Goal: Task Accomplishment & Management: Complete application form

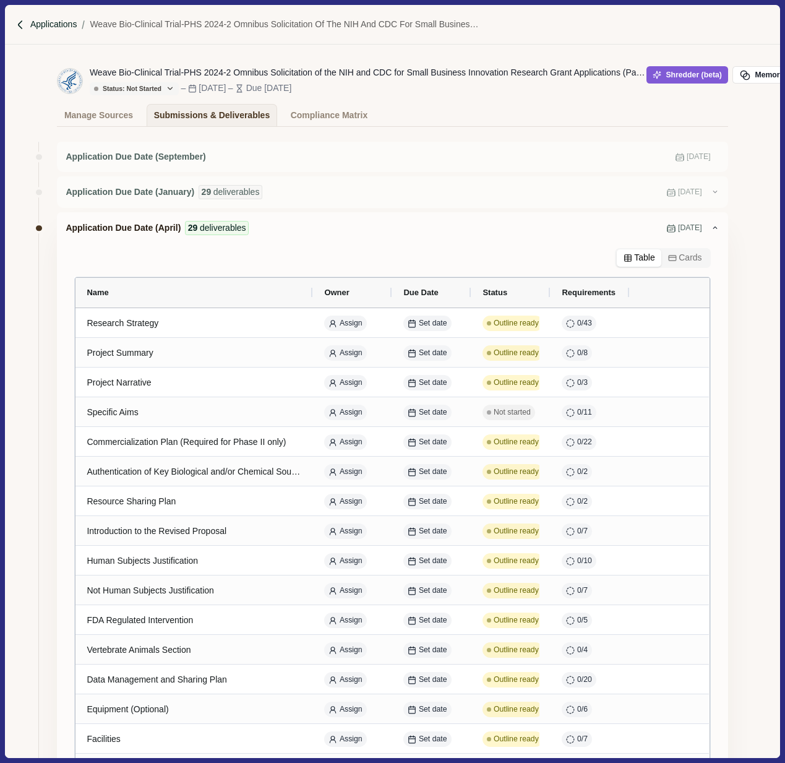
click at [41, 22] on p "Applications" at bounding box center [53, 24] width 47 height 13
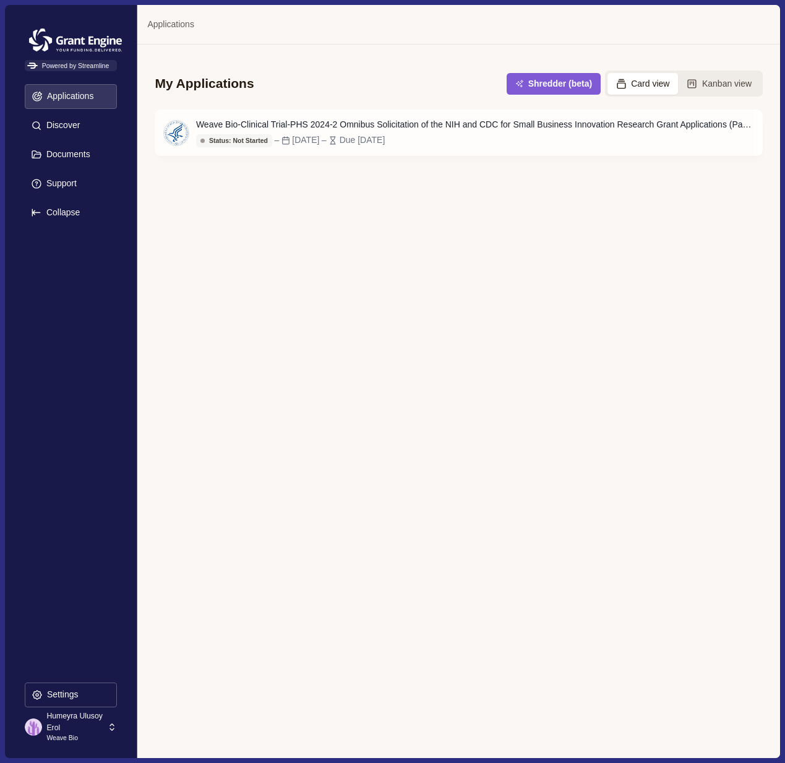
click at [234, 259] on div "My Applications Shredder (beta) Card view Kanban view Weave Bio-Clinical Trial-…" at bounding box center [458, 401] width 642 height 713
click at [74, 718] on p "Humeyra Ulusoy Erol" at bounding box center [74, 721] width 57 height 23
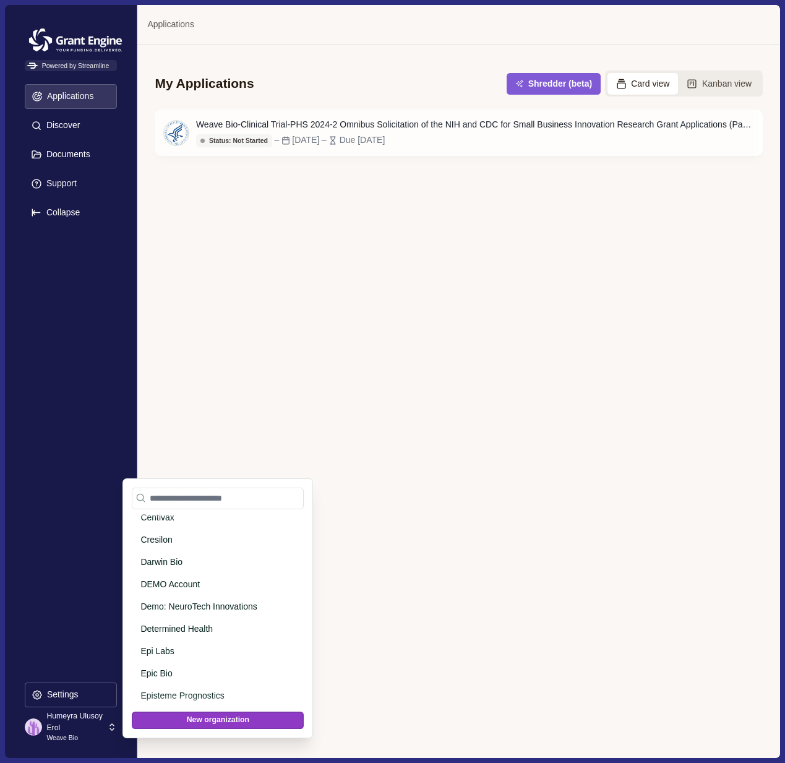
scroll to position [877, 0]
click at [207, 578] on p "DEMO Account" at bounding box center [215, 583] width 150 height 13
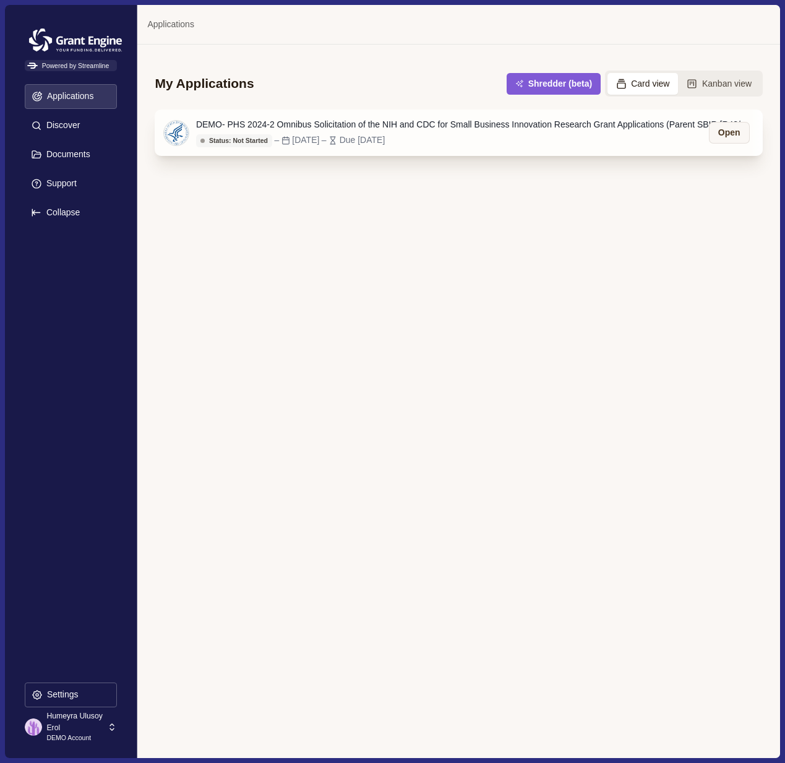
click at [686, 122] on div "DEMO- PHS 2024-2 Omnibus Solicitation of the NIH and CDC for Small Business Inn…" at bounding box center [474, 124] width 557 height 13
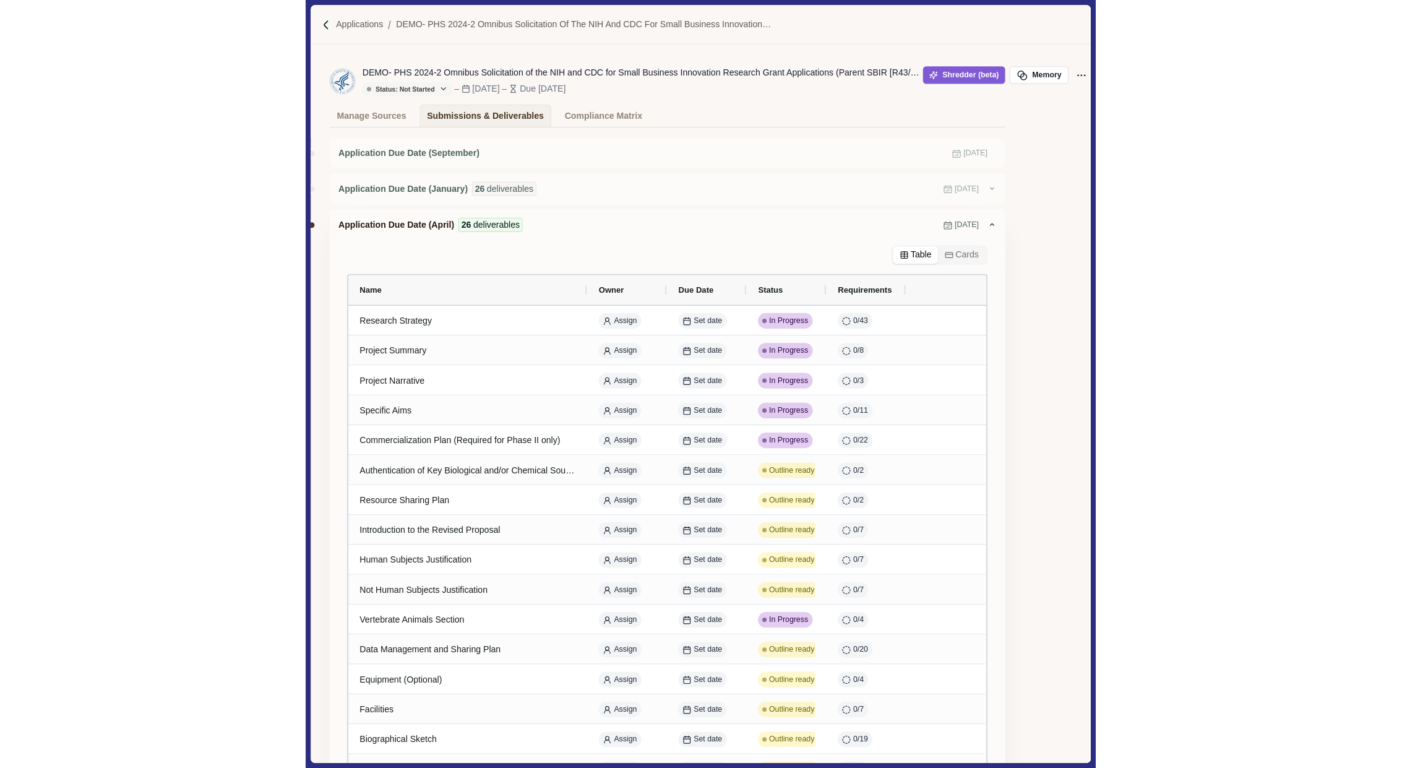
scroll to position [5, 38]
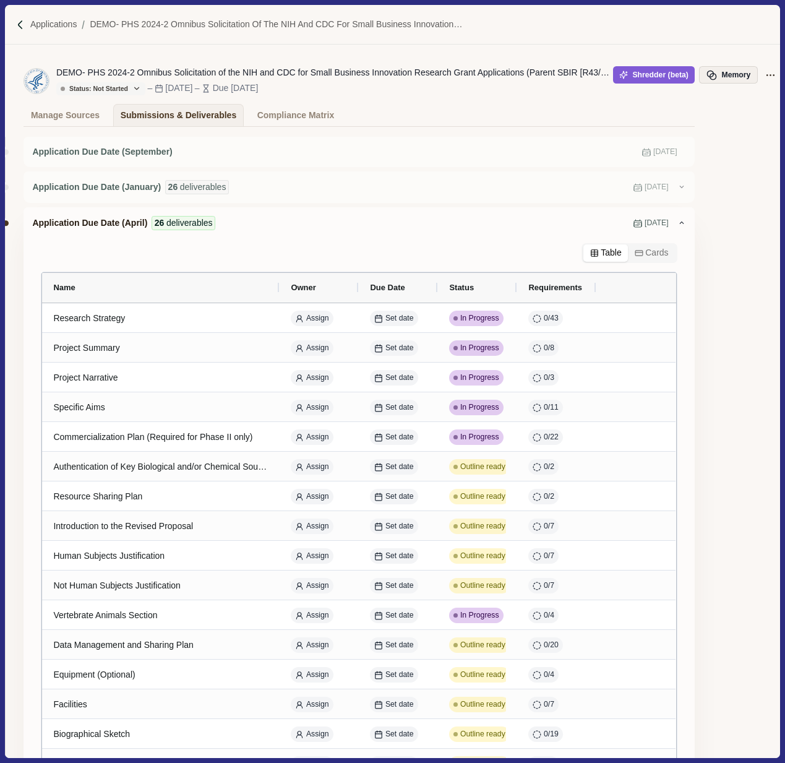
click at [740, 75] on button "Memory" at bounding box center [728, 74] width 58 height 17
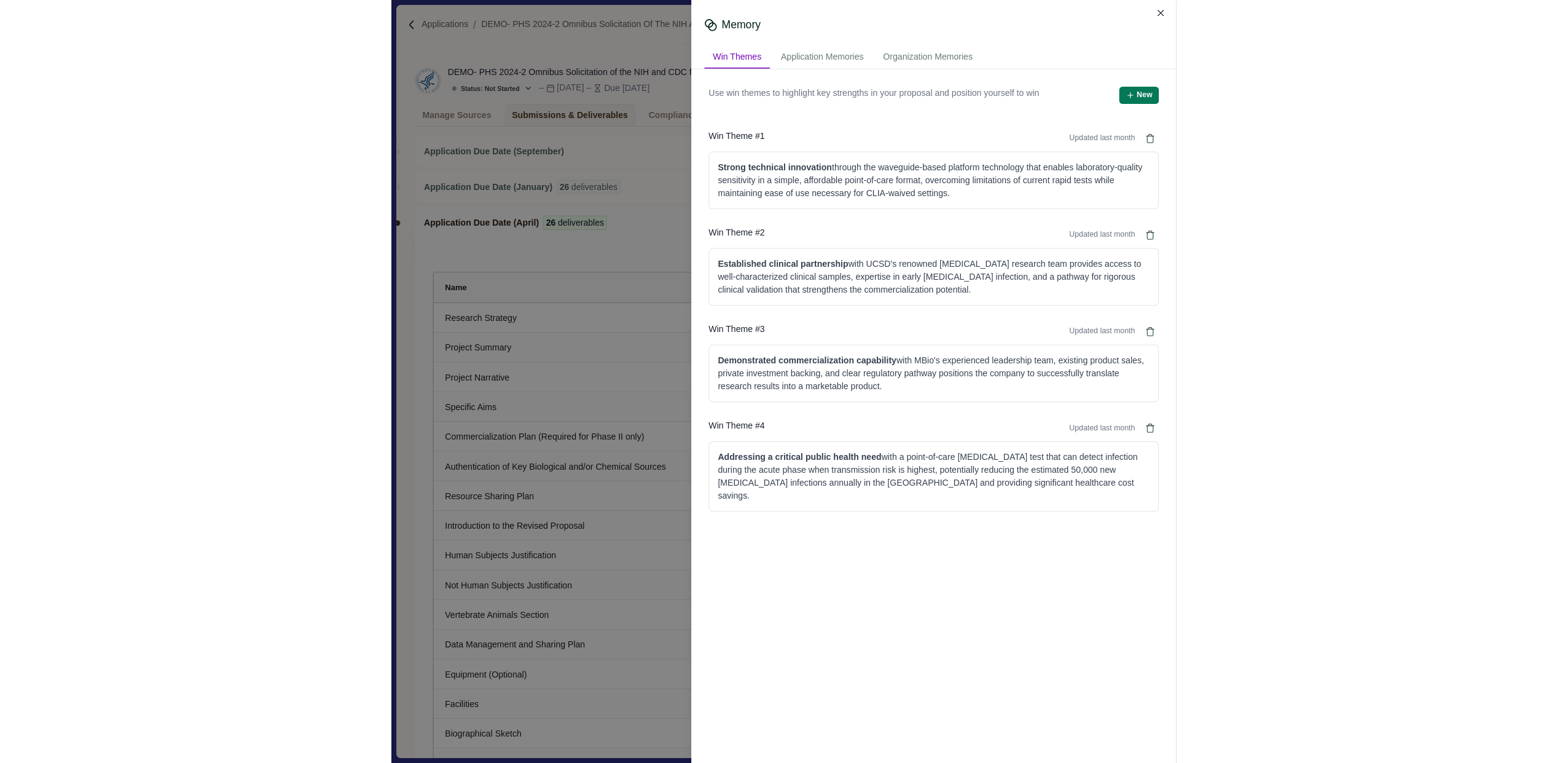
scroll to position [5, 0]
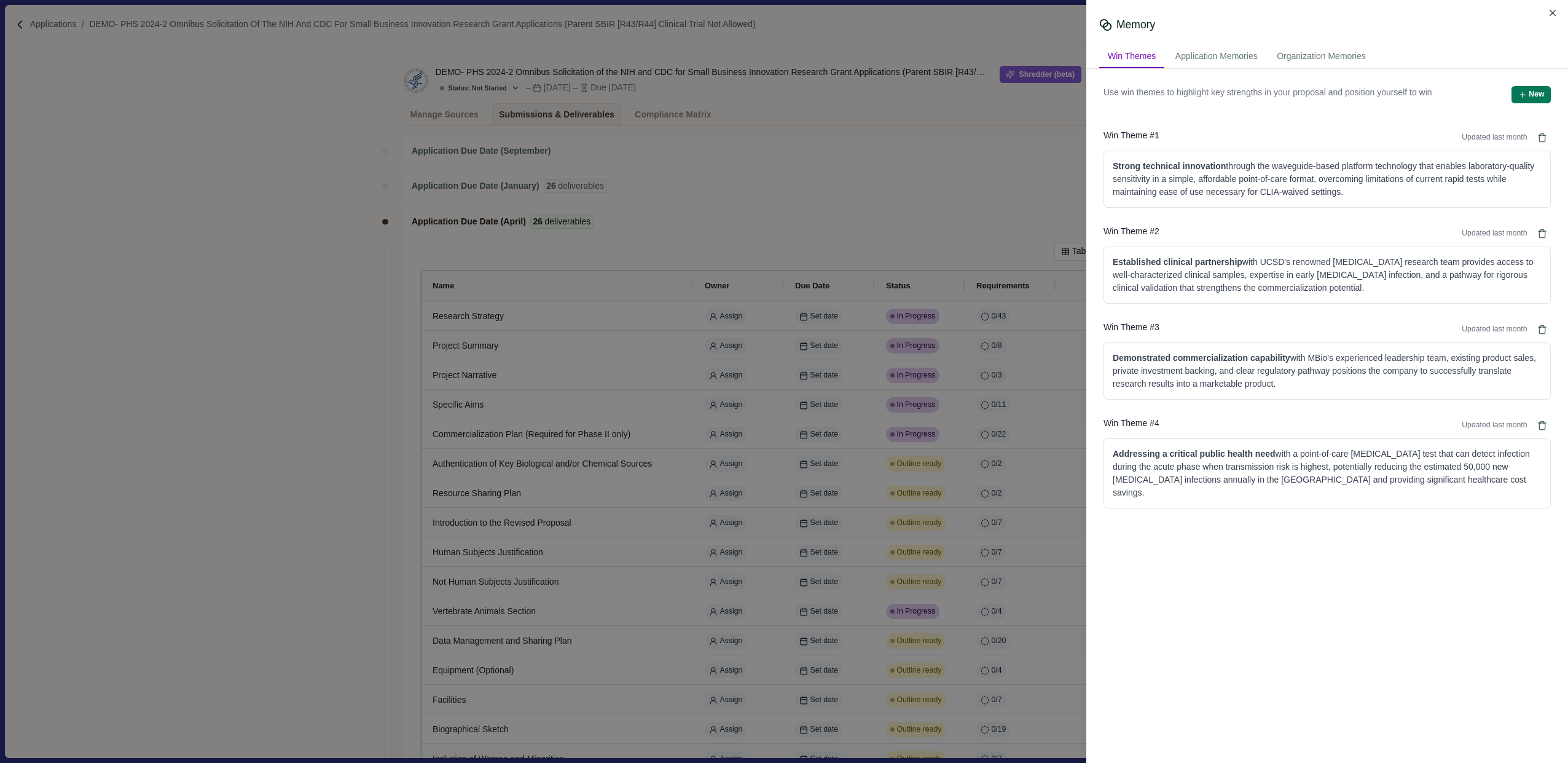
click at [390, 208] on div "Memory Win Themes Application Memories Organization Memories Use win themes to …" at bounding box center [784, 382] width 1568 height 763
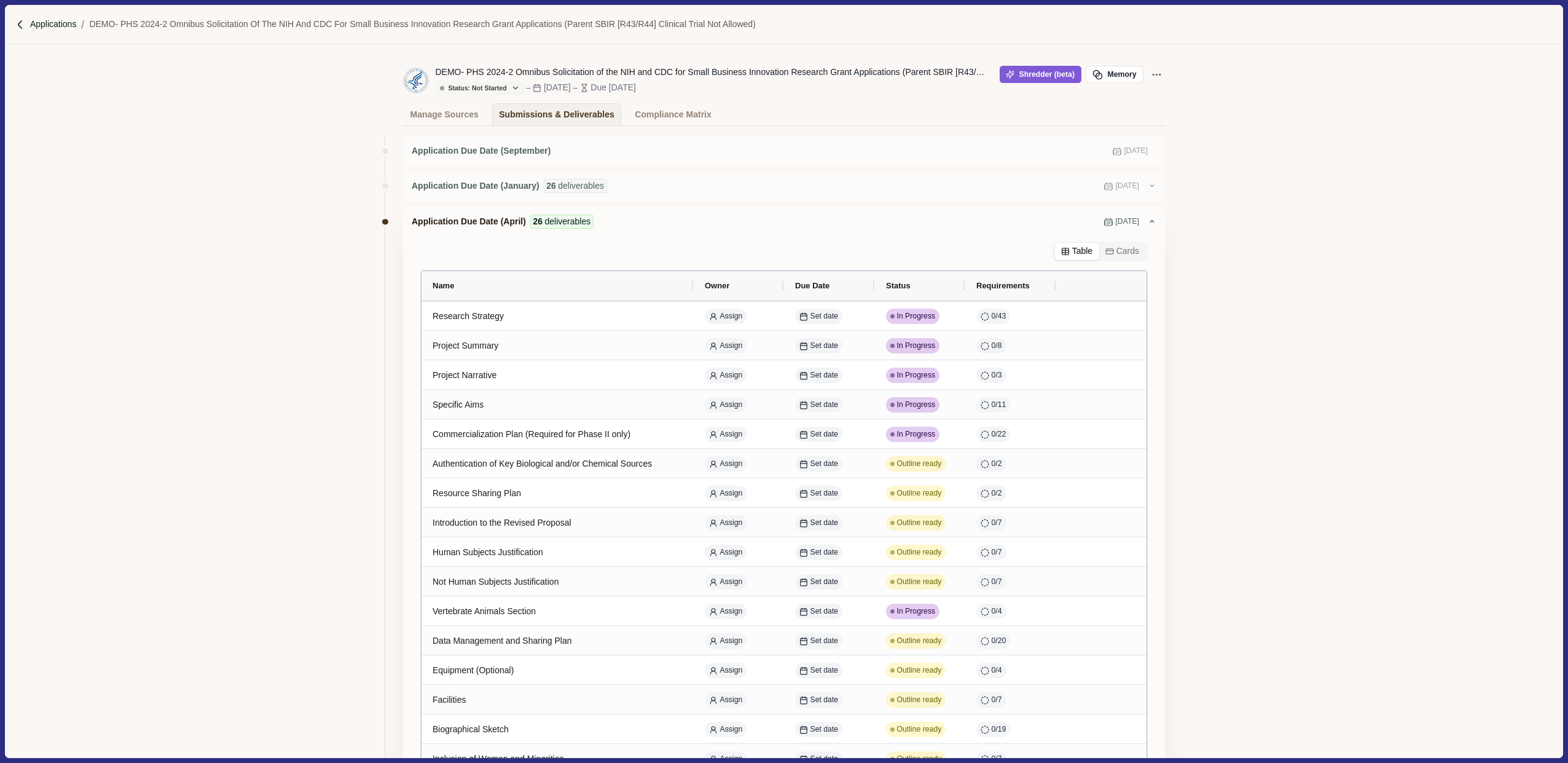
click at [56, 25] on p "Applications" at bounding box center [53, 24] width 47 height 13
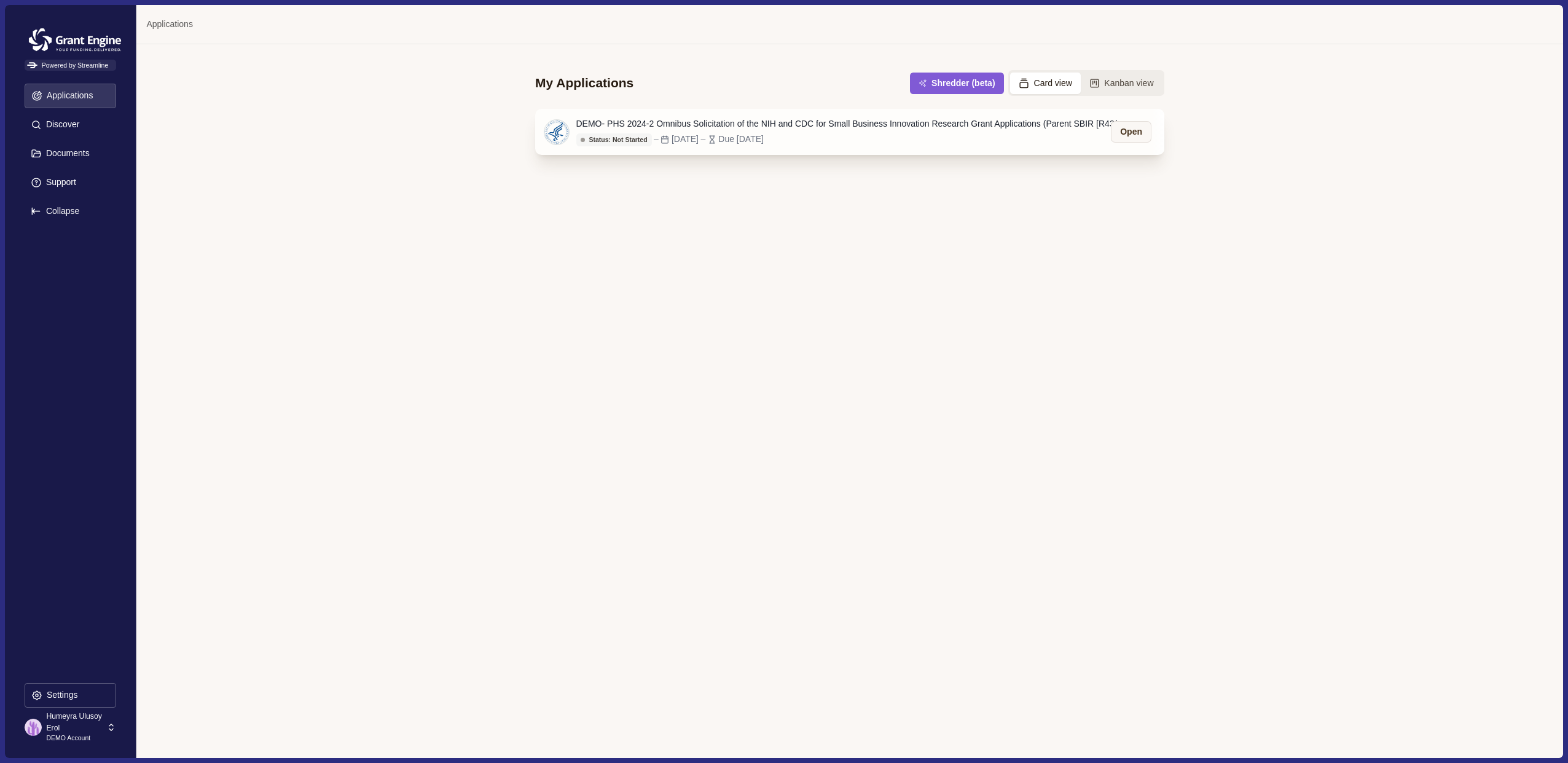
click at [698, 133] on div "[DATE]" at bounding box center [684, 139] width 27 height 13
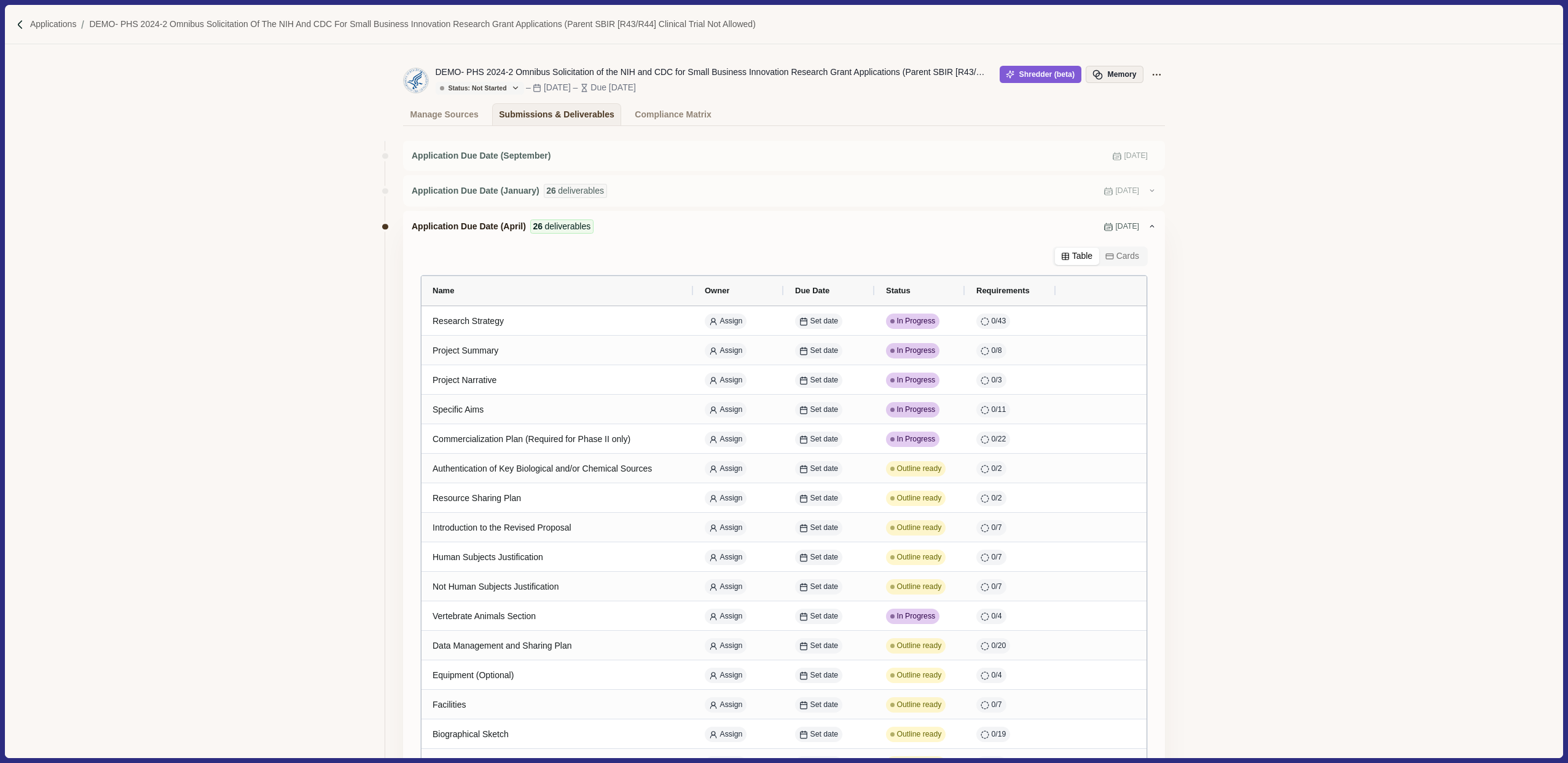
click at [779, 72] on button "Memory" at bounding box center [1114, 74] width 58 height 17
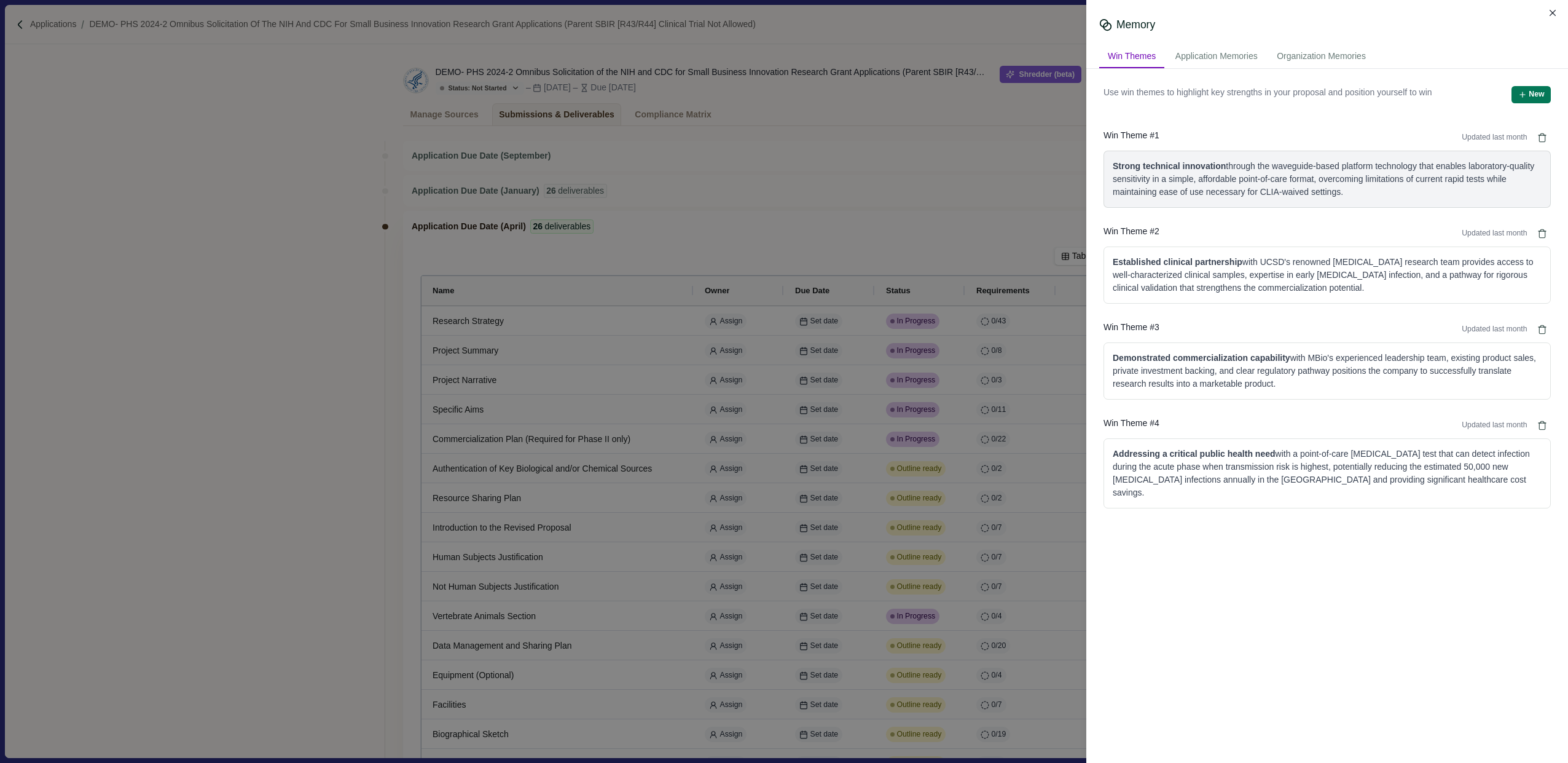
click at [779, 195] on div "Strong technical innovation through the waveguide-based platform technology tha…" at bounding box center [1327, 179] width 429 height 39
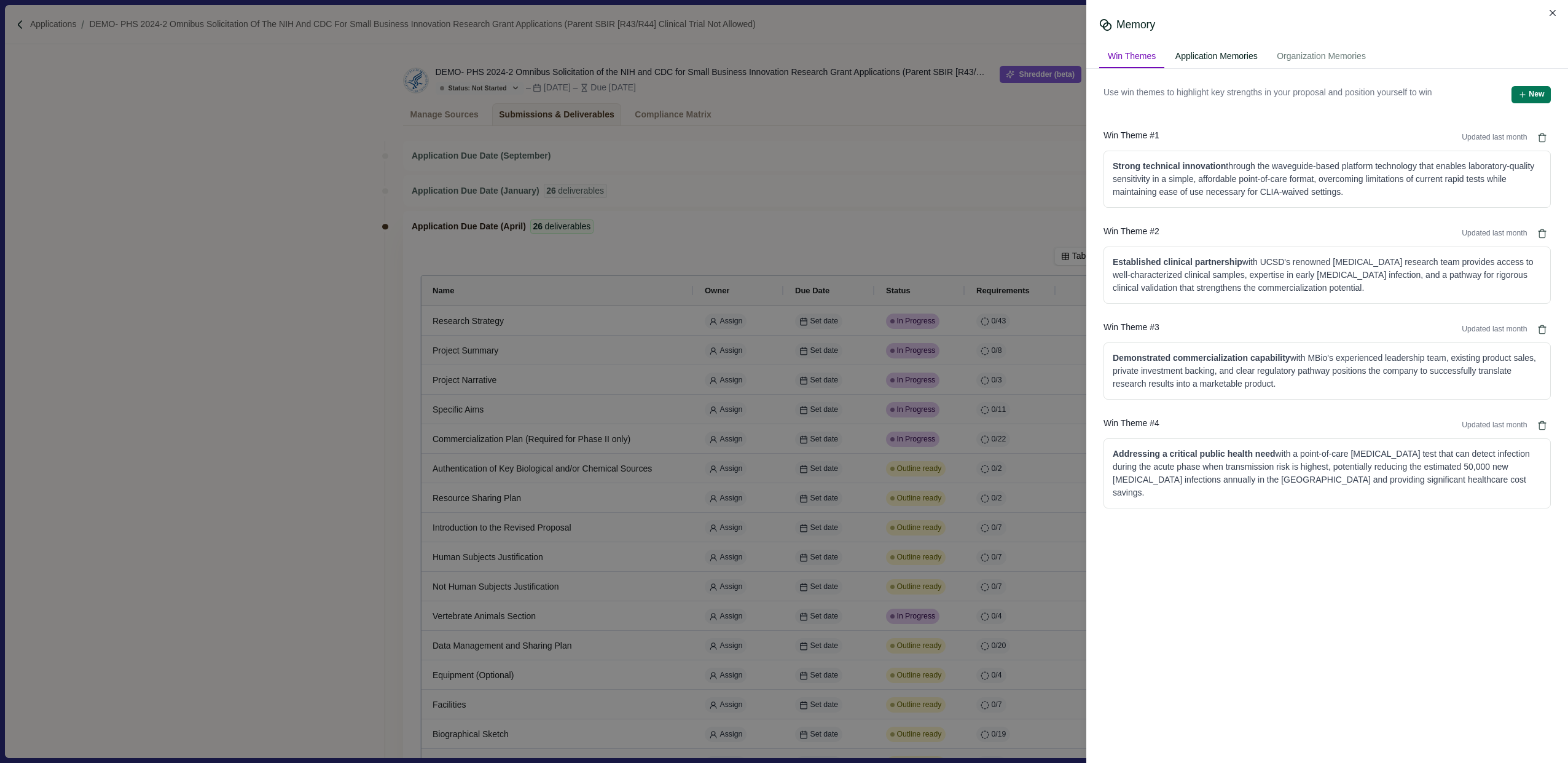
click at [779, 61] on div "Application Memories" at bounding box center [1216, 57] width 99 height 23
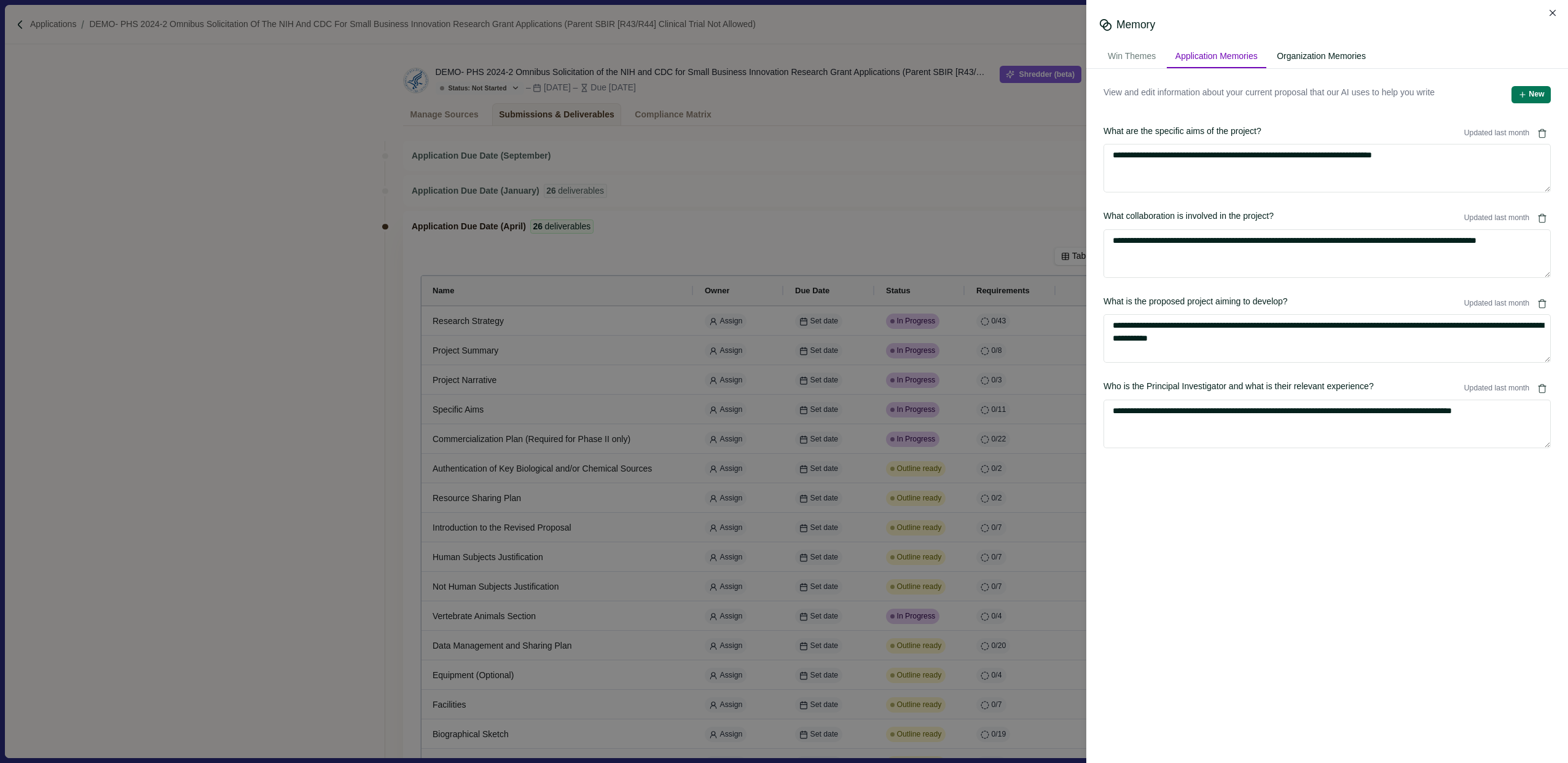
click at [779, 58] on div "Organization Memories" at bounding box center [1321, 57] width 106 height 23
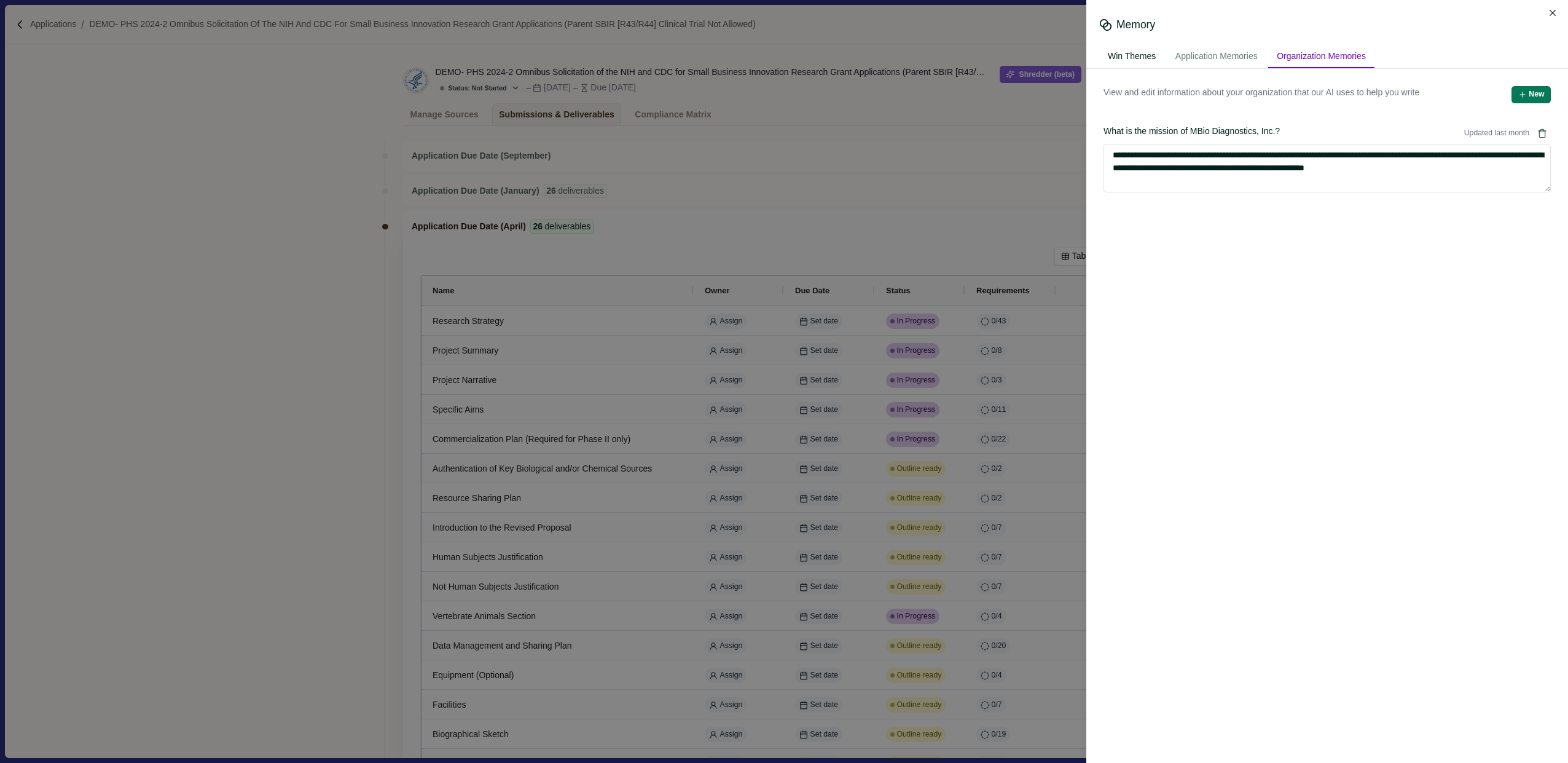
click at [779, 53] on div "Win Themes" at bounding box center [1132, 57] width 66 height 23
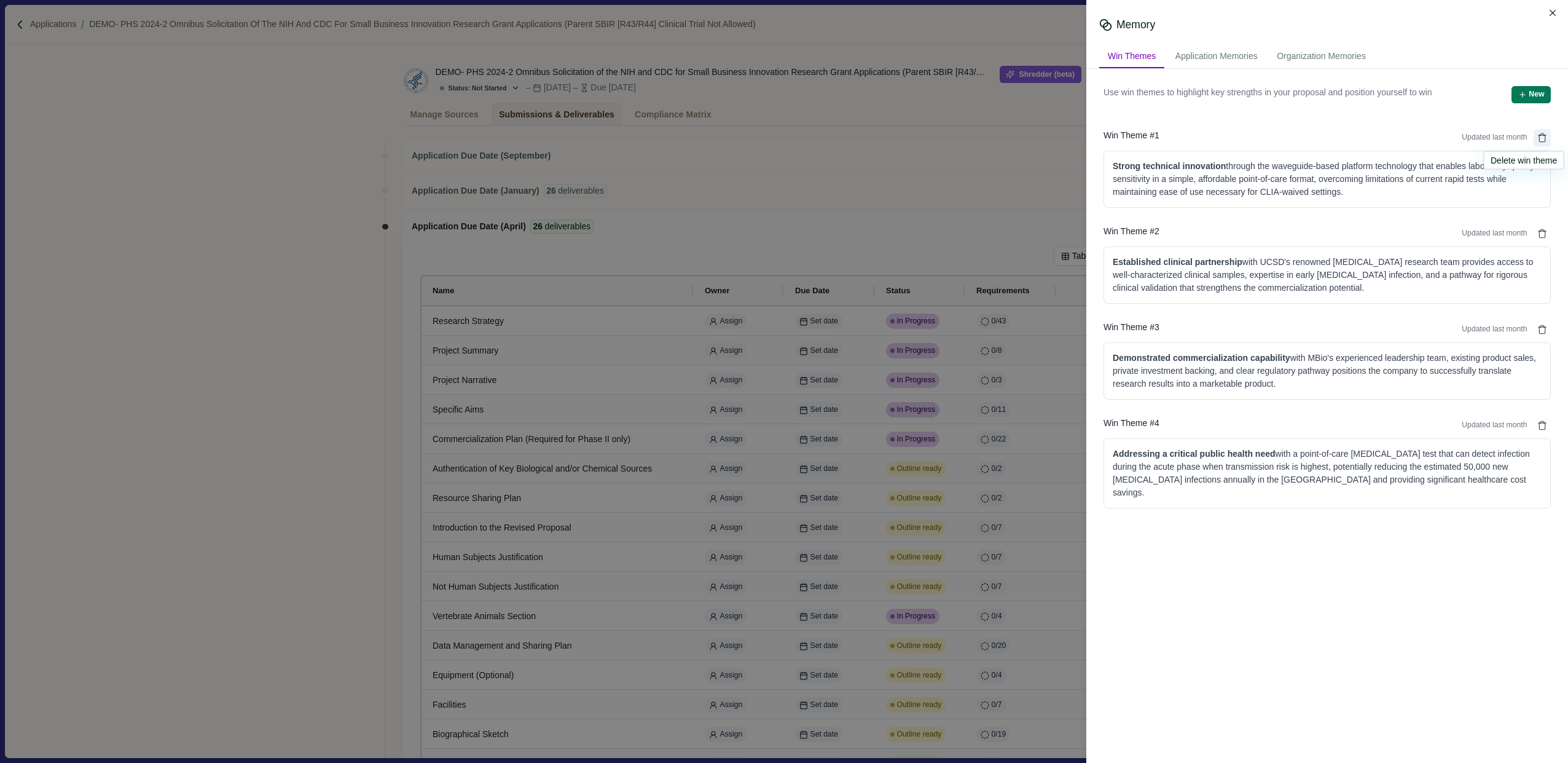
click at [779, 138] on icon "Delete" at bounding box center [1542, 137] width 10 height 15
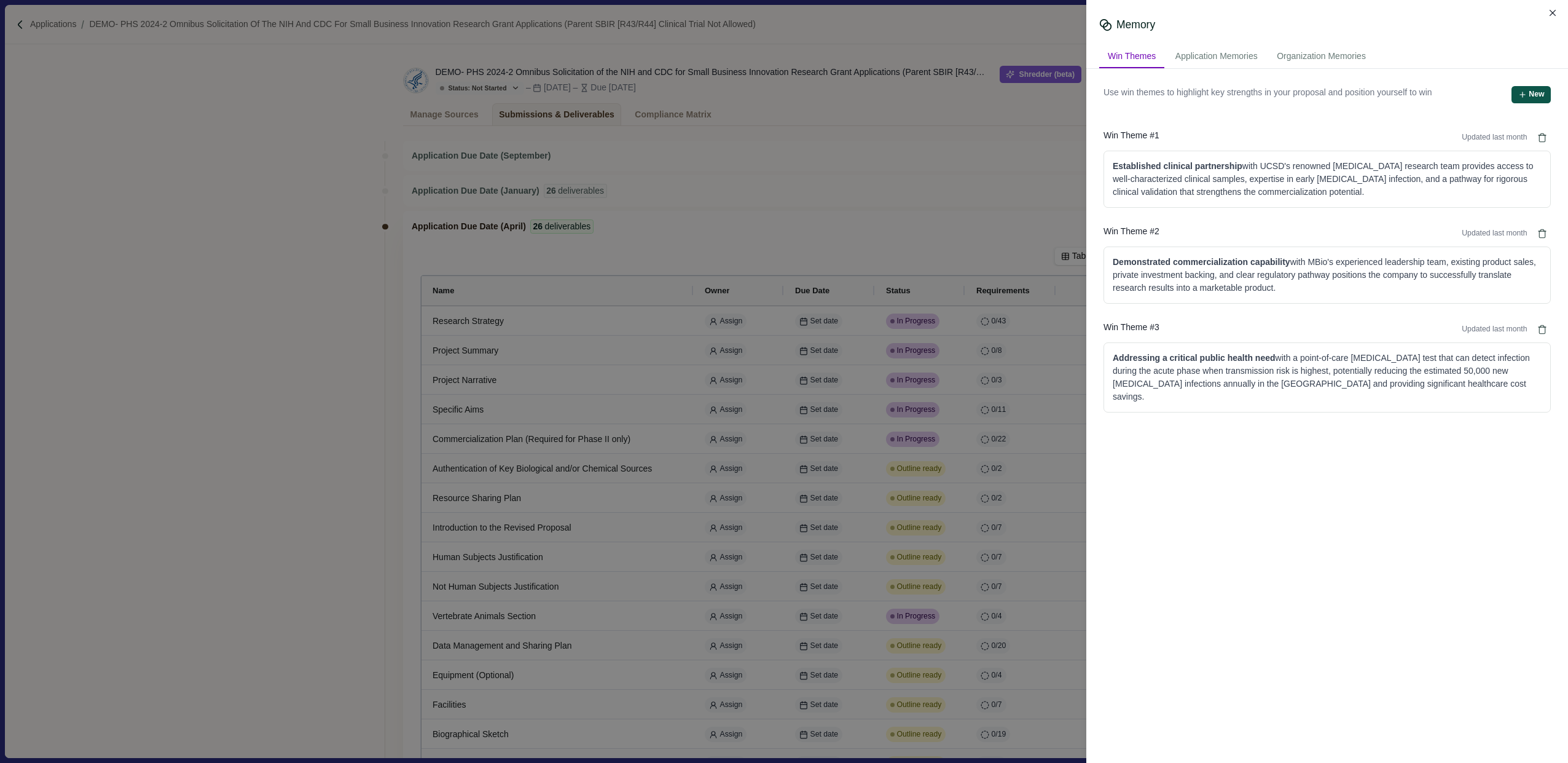
click at [779, 99] on button "New" at bounding box center [1531, 94] width 40 height 17
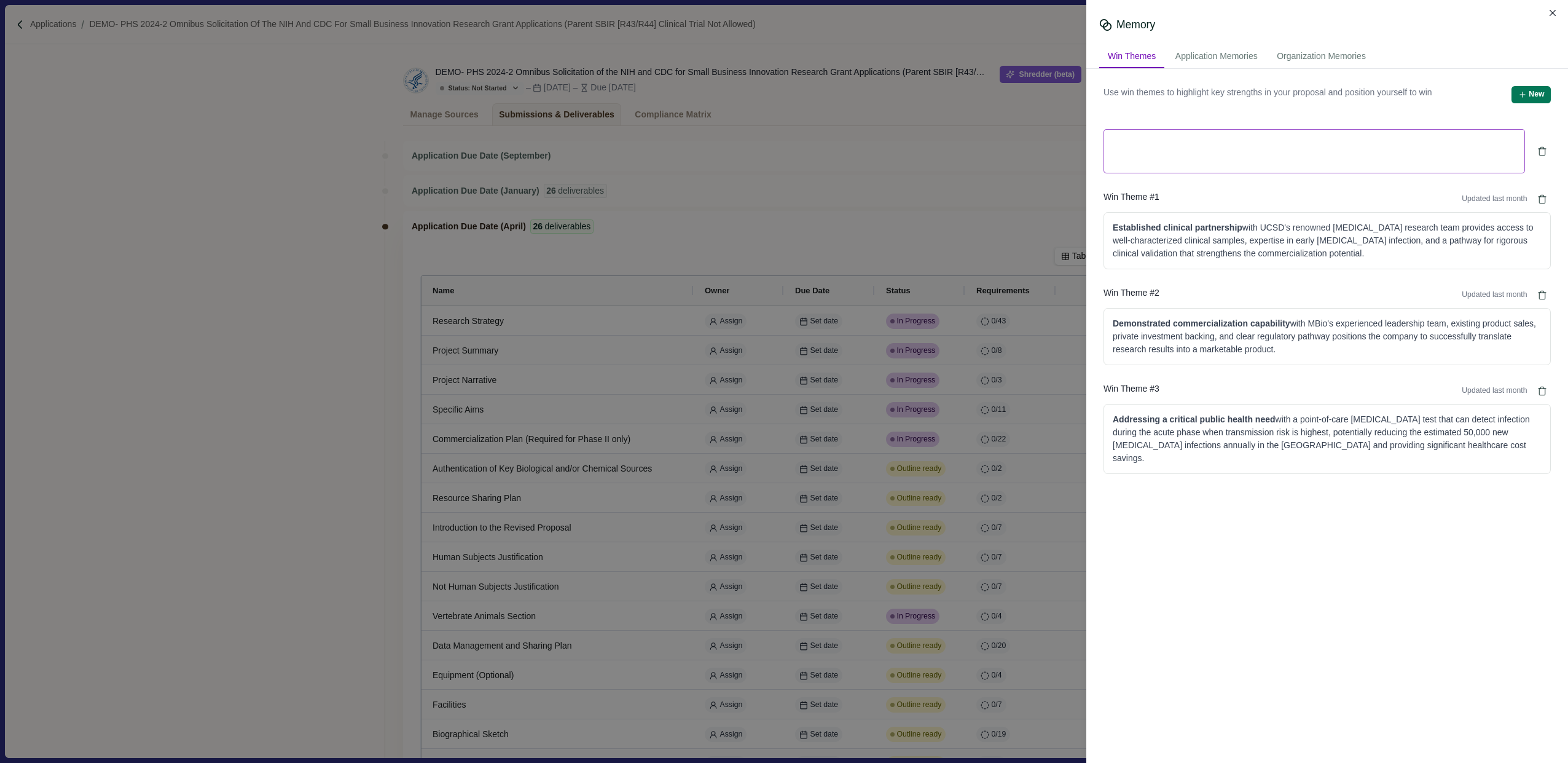
click at [779, 151] on textarea at bounding box center [1314, 151] width 421 height 45
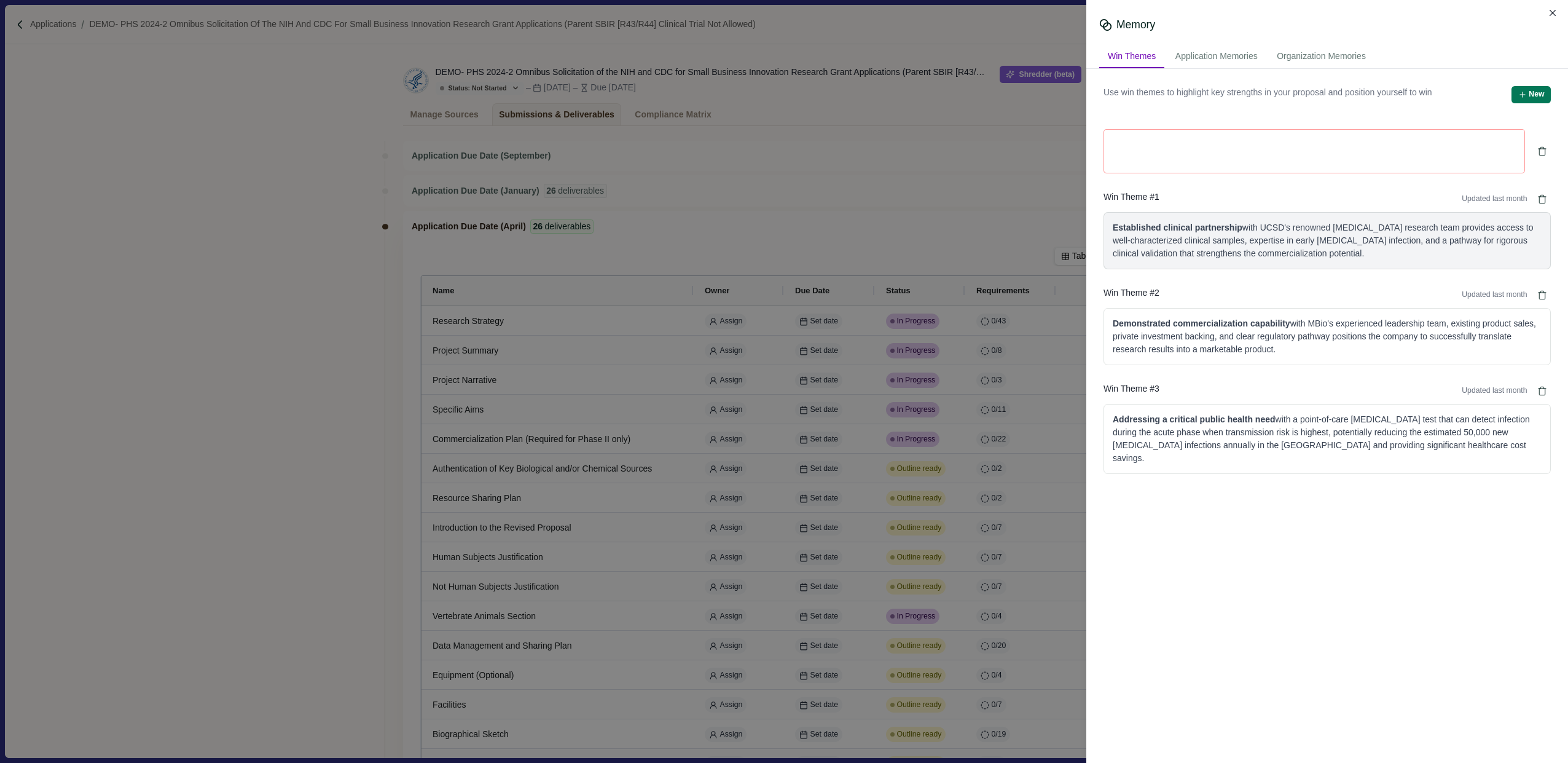
click at [779, 219] on div "Established clinical partnership with UCSD's renowned [MEDICAL_DATA] research t…" at bounding box center [1327, 240] width 447 height 58
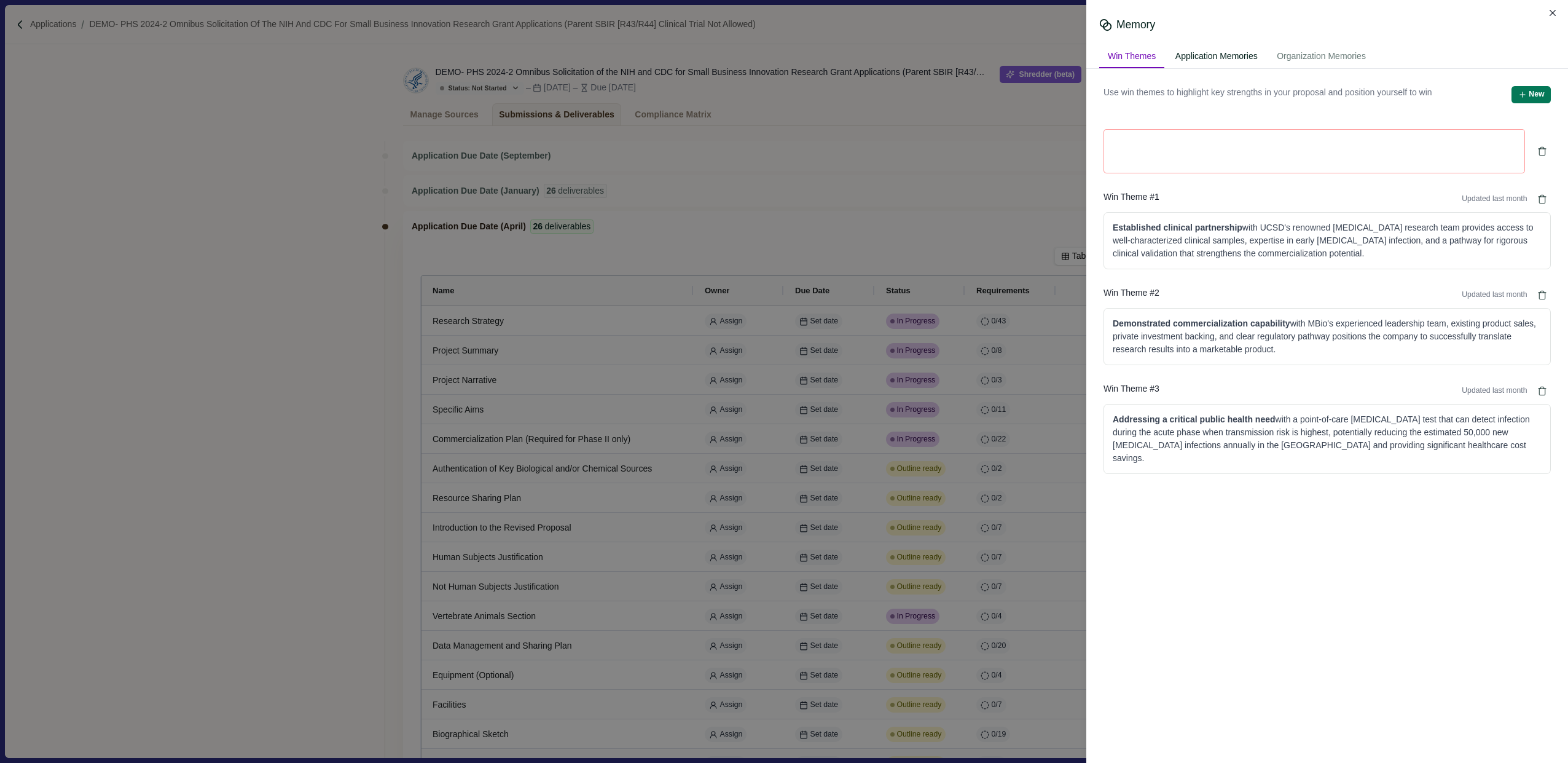
click at [779, 62] on div "Application Memories" at bounding box center [1216, 57] width 99 height 23
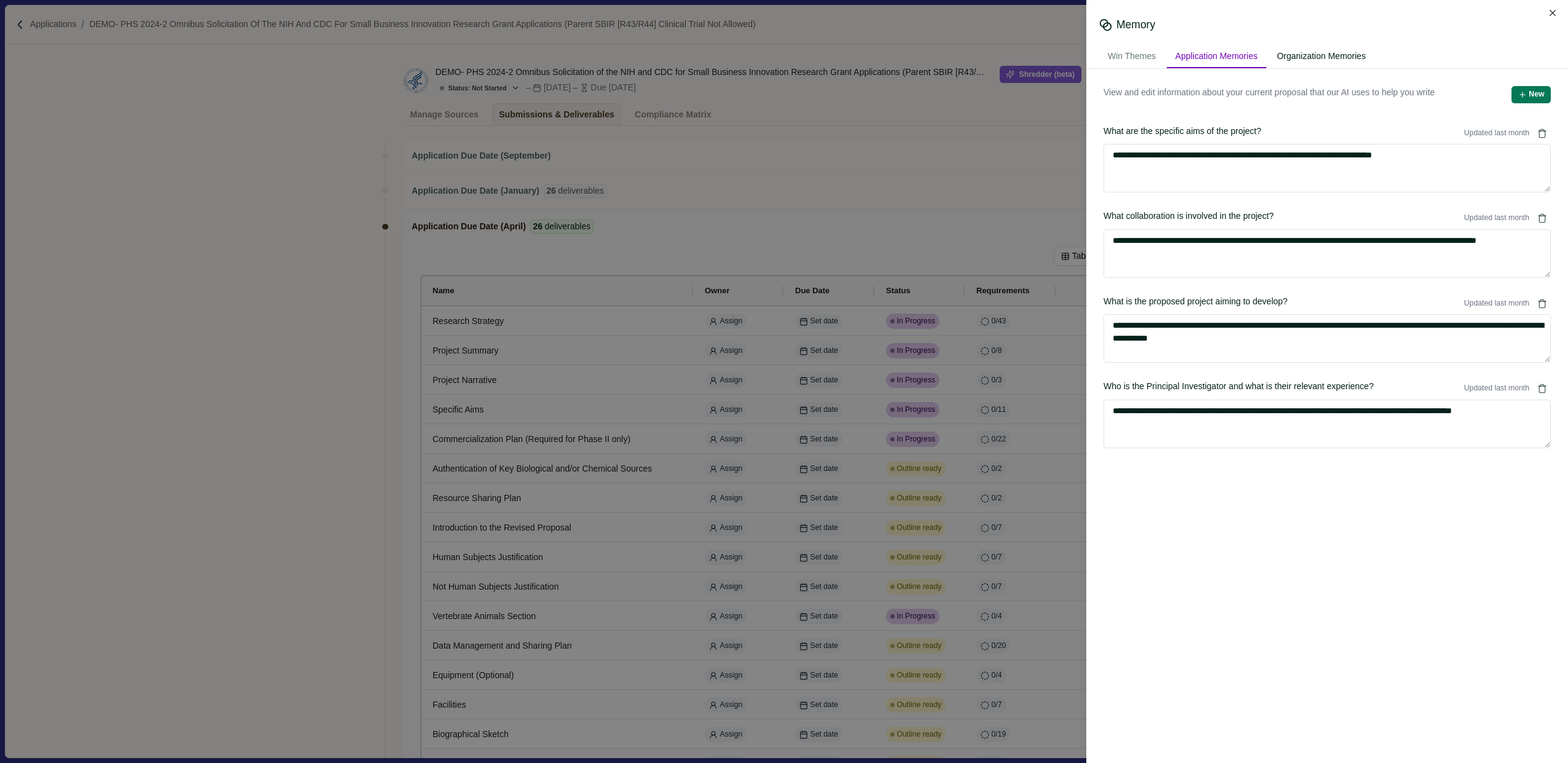
click at [779, 61] on div "Organization Memories" at bounding box center [1321, 57] width 106 height 23
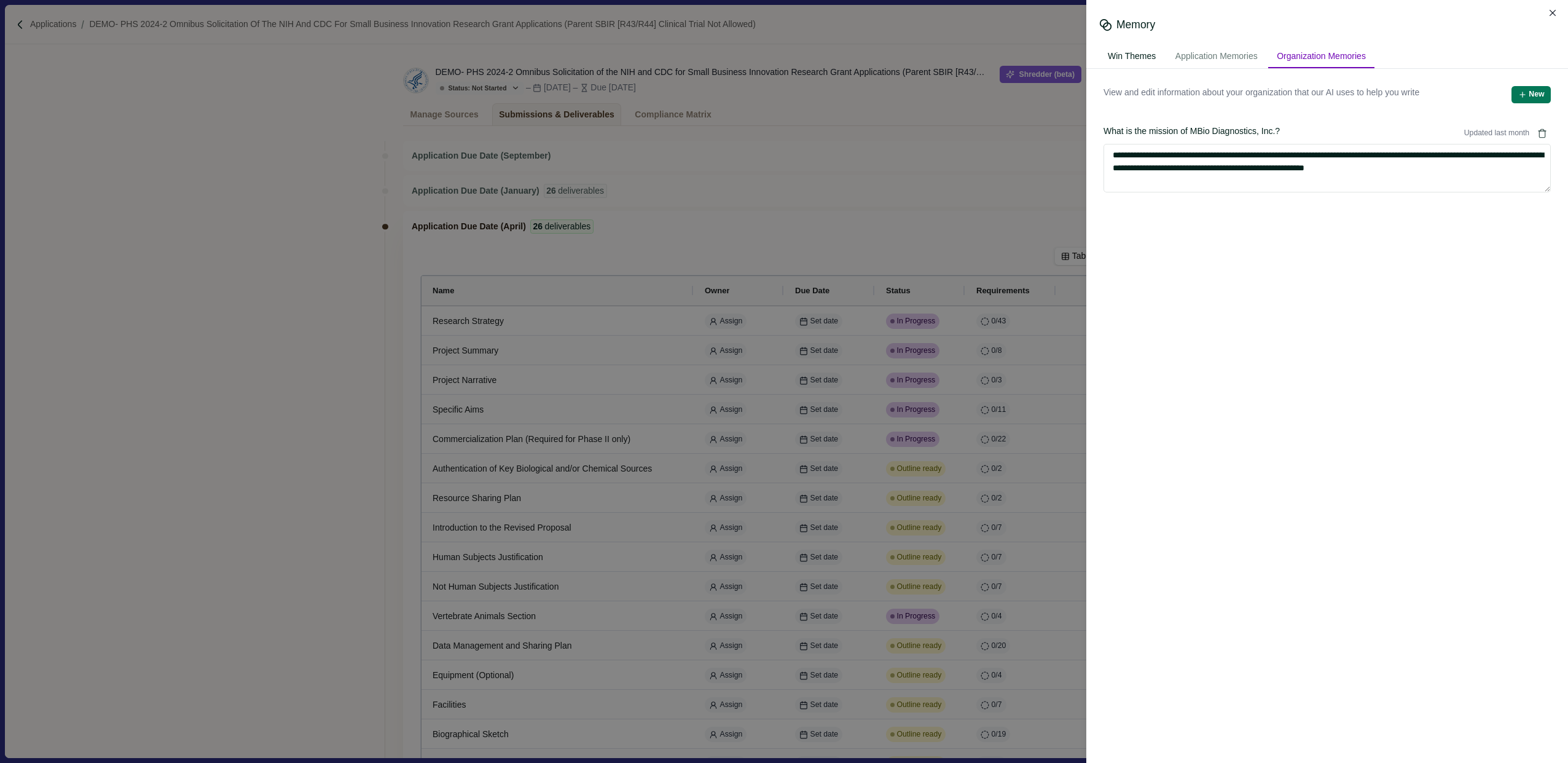
click at [779, 60] on div "Win Themes" at bounding box center [1132, 57] width 66 height 23
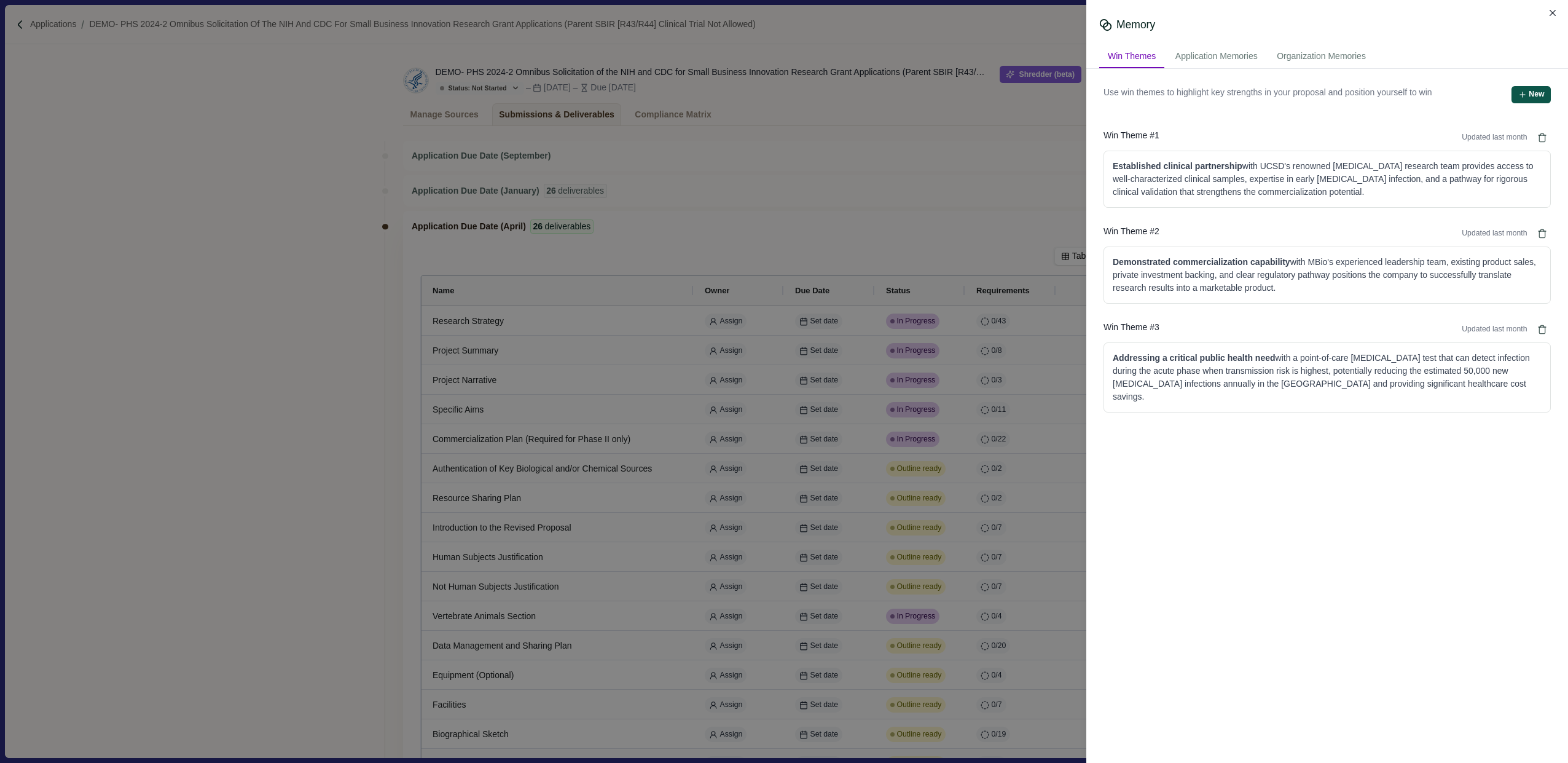
click at [779, 89] on button "New" at bounding box center [1531, 94] width 40 height 17
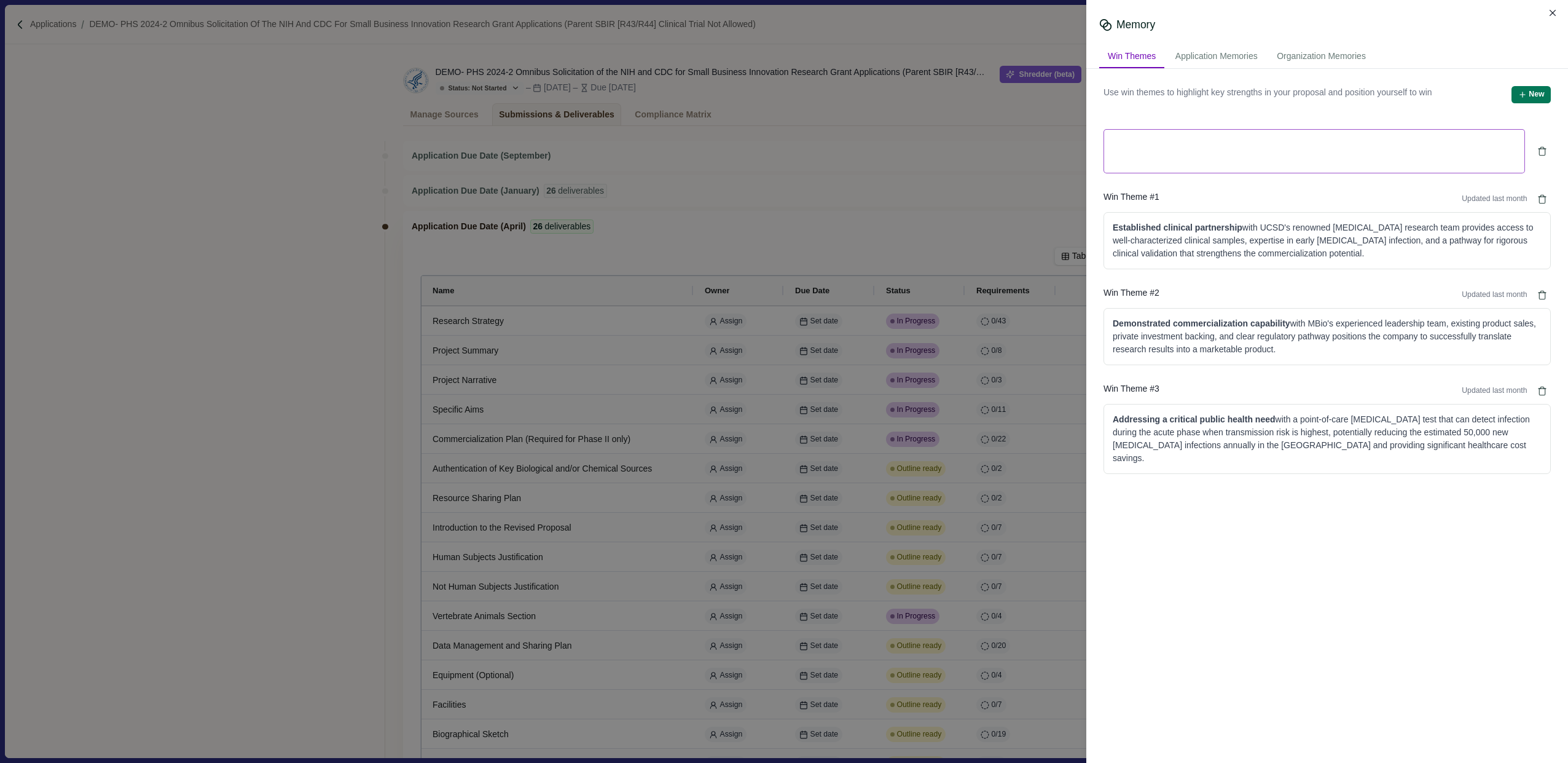
click at [779, 149] on textarea at bounding box center [1314, 151] width 421 height 45
click at [779, 17] on button "Close" at bounding box center [1552, 12] width 17 height 17
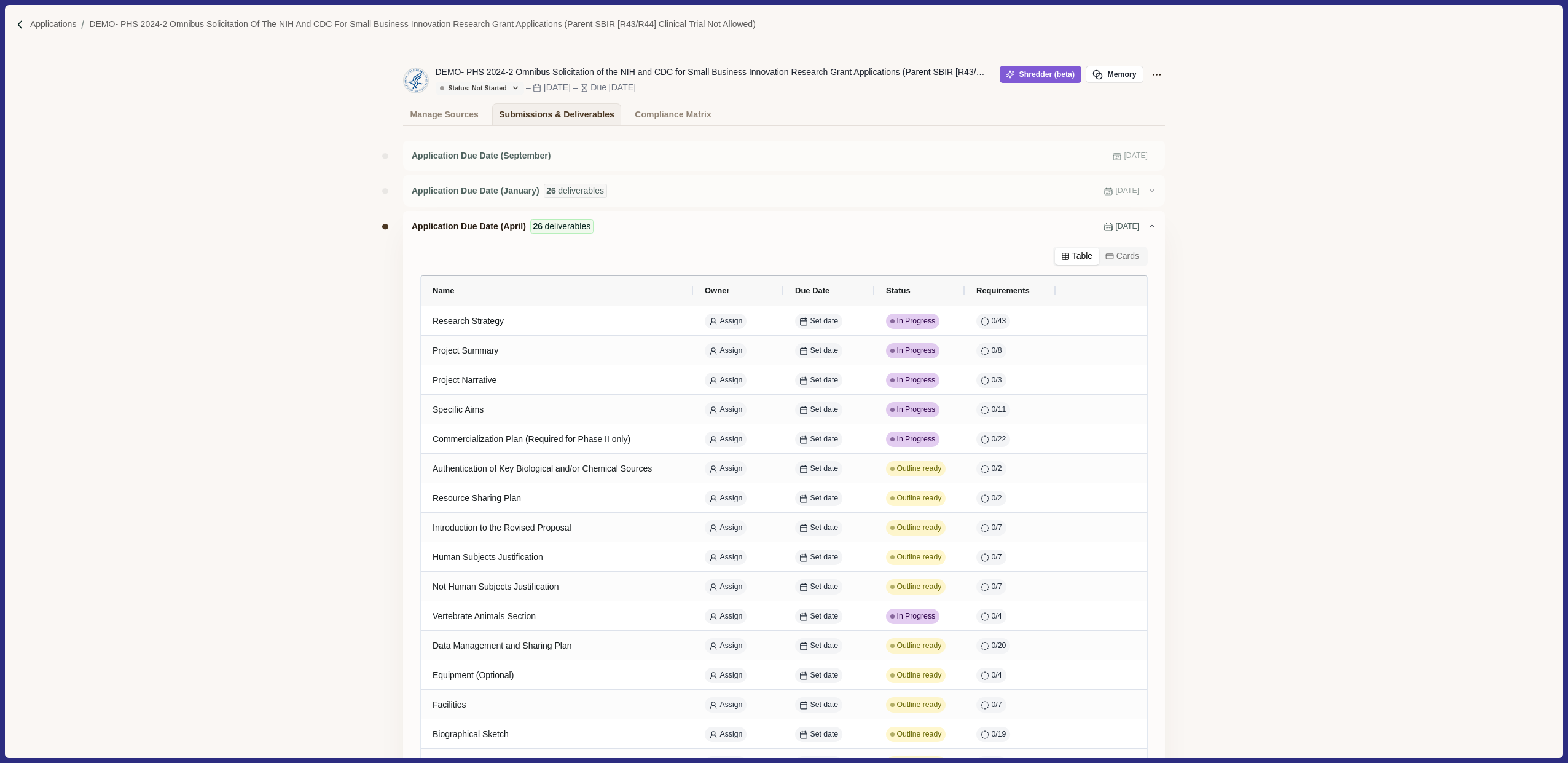
click at [779, 140] on div "Application Due Date (September) [DATE] Application Due Date (January) 26 deliv…" at bounding box center [784, 676] width 1557 height 1100
click at [779, 78] on icon "button" at bounding box center [1097, 75] width 11 height 11
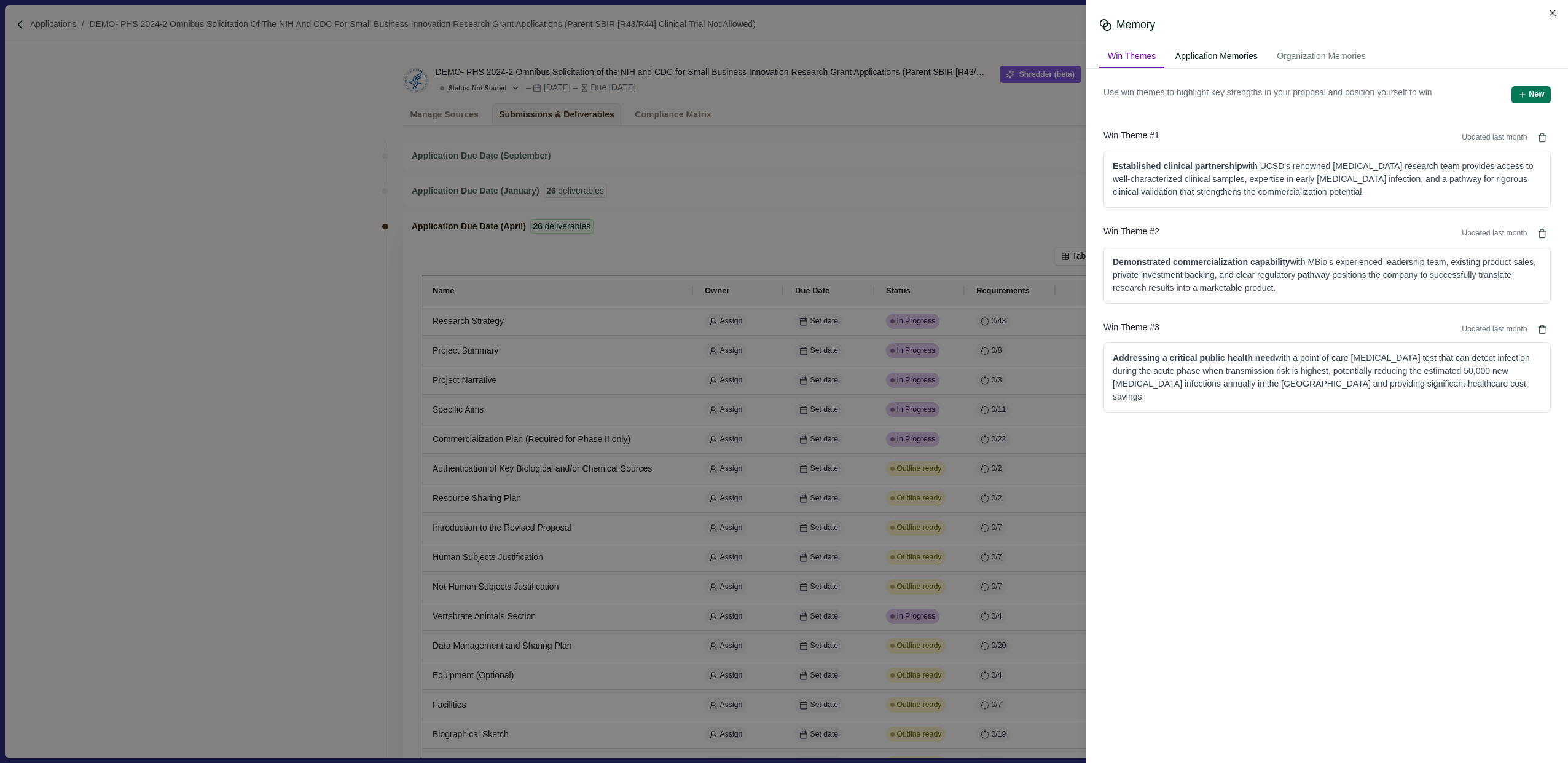
click at [779, 56] on div "Application Memories" at bounding box center [1216, 57] width 99 height 23
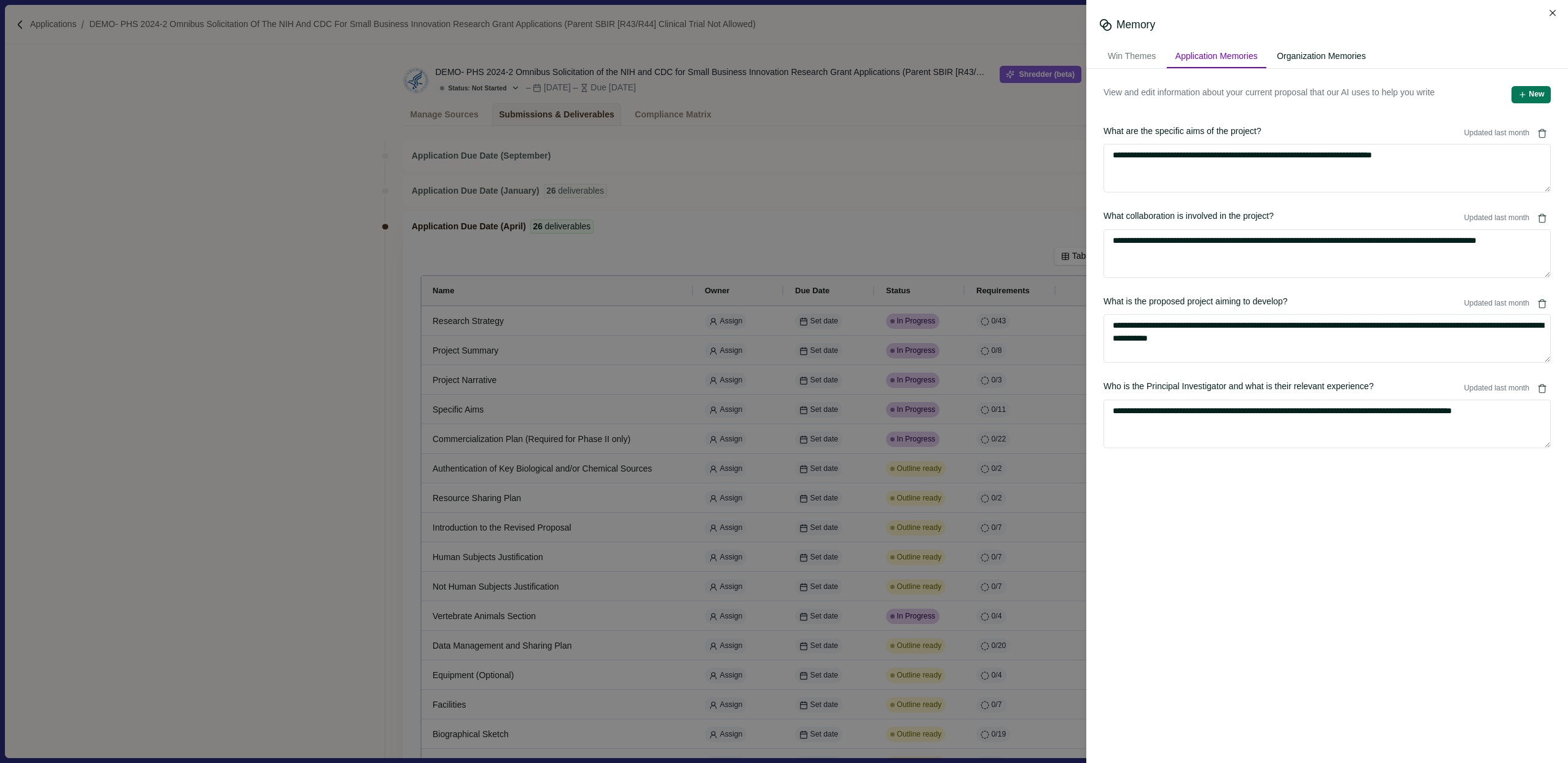
click at [779, 52] on div "Organization Memories" at bounding box center [1321, 57] width 106 height 23
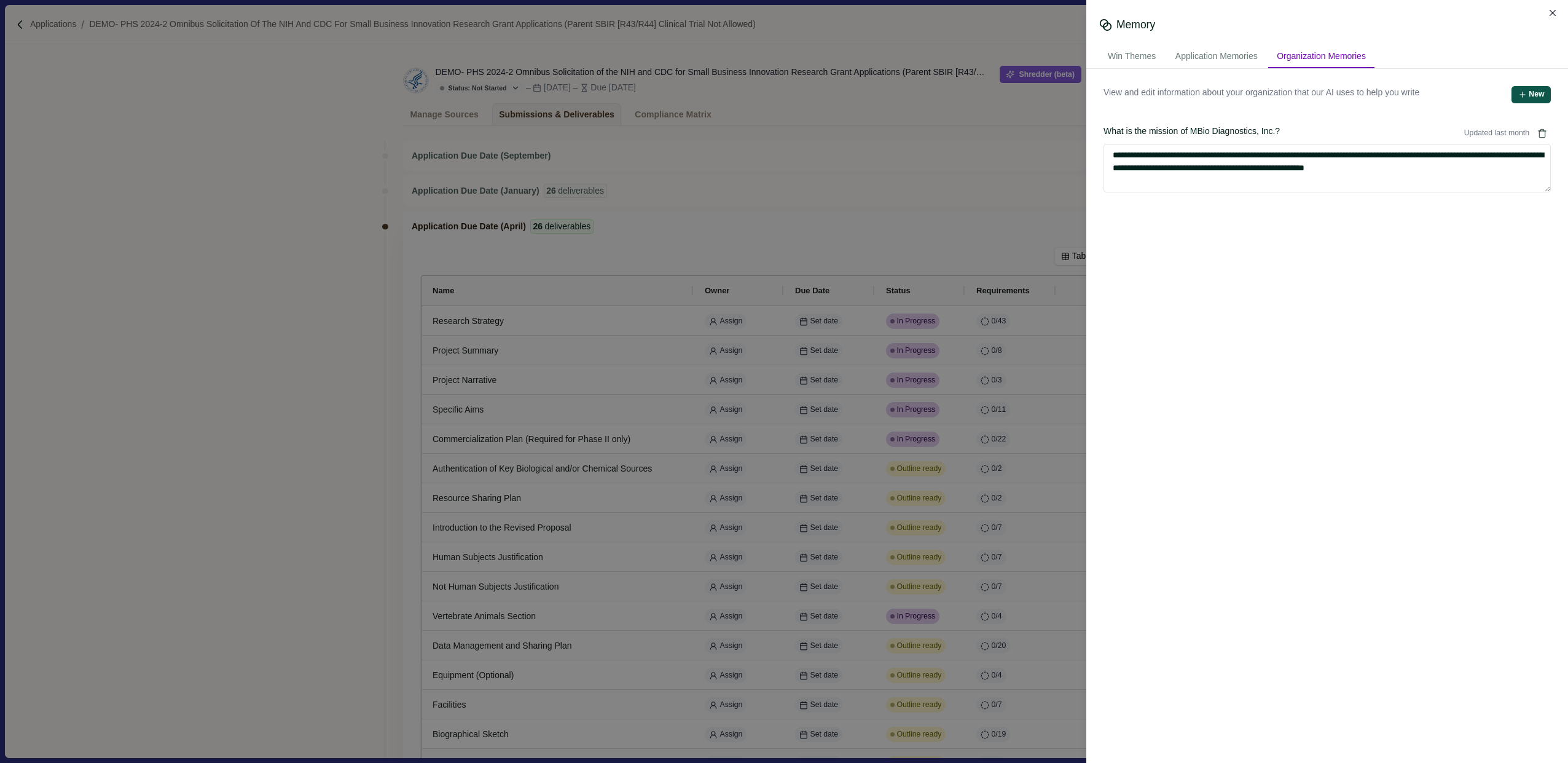
click at [779, 97] on button "New" at bounding box center [1531, 94] width 40 height 17
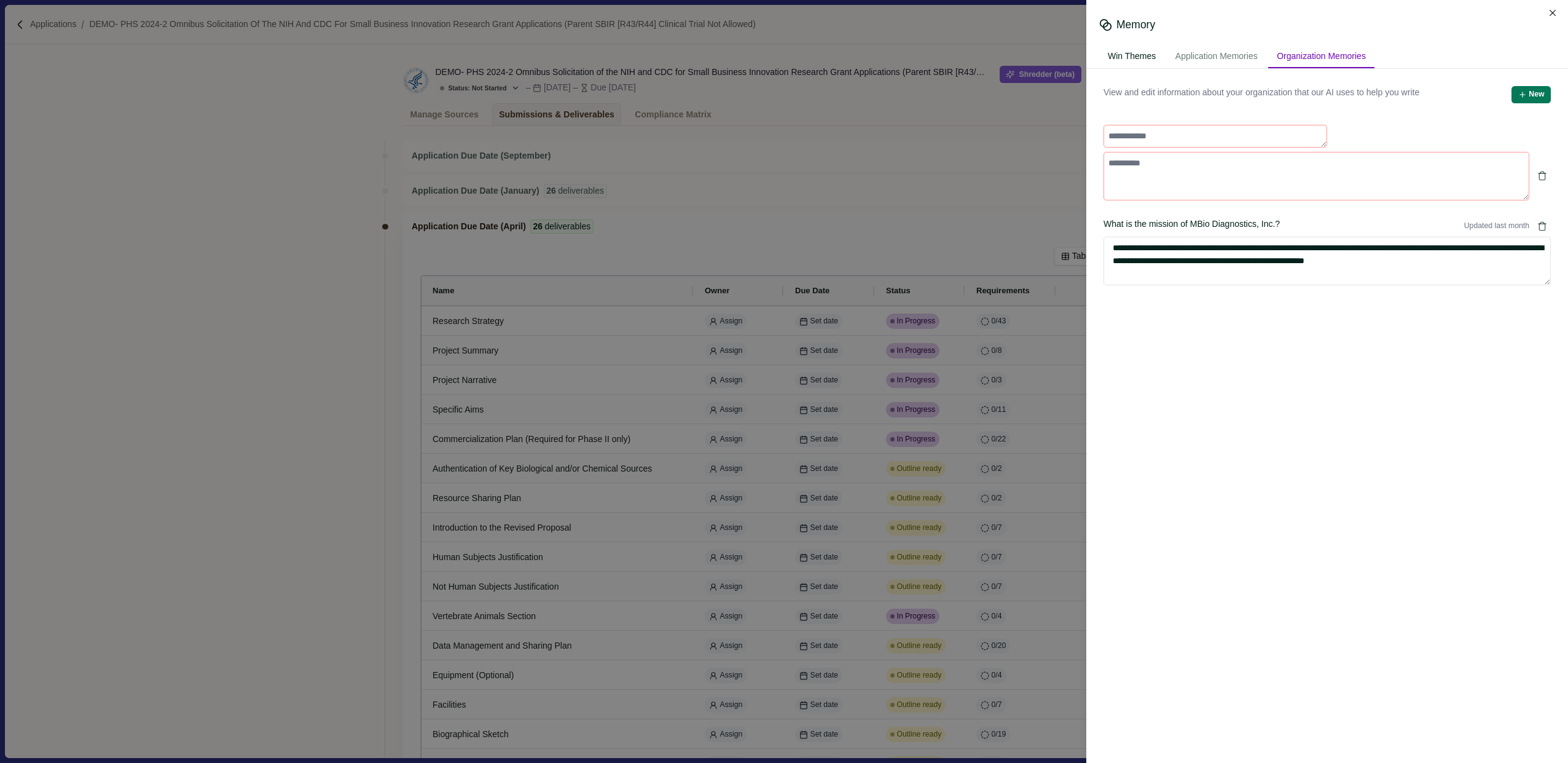
click at [779, 57] on div "Win Themes" at bounding box center [1132, 57] width 66 height 23
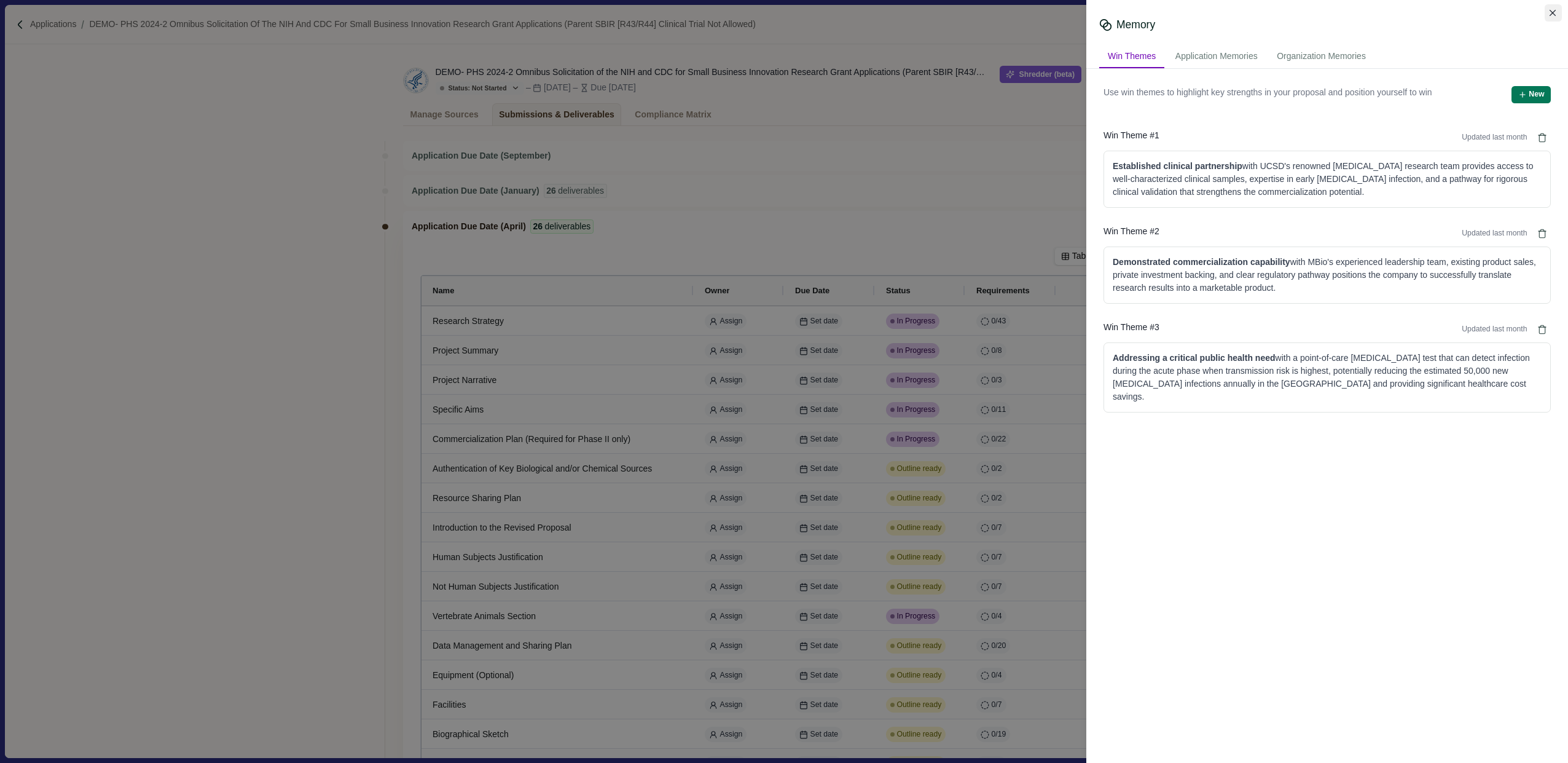
click at [779, 12] on icon "Close" at bounding box center [1552, 13] width 7 height 7
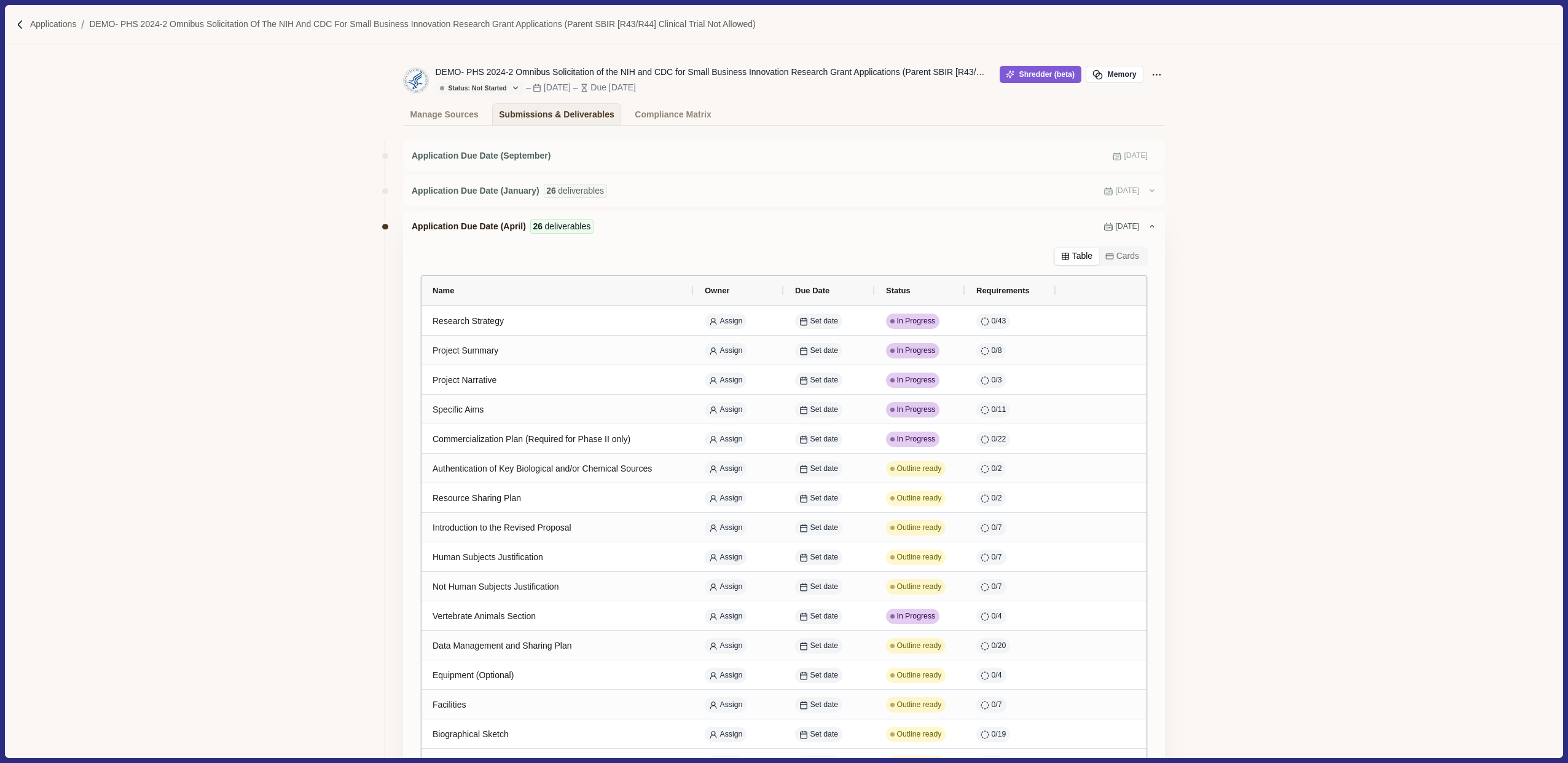
click at [779, 118] on div "Manage Sources Submissions & Deliverables Compliance Matrix" at bounding box center [784, 114] width 762 height 22
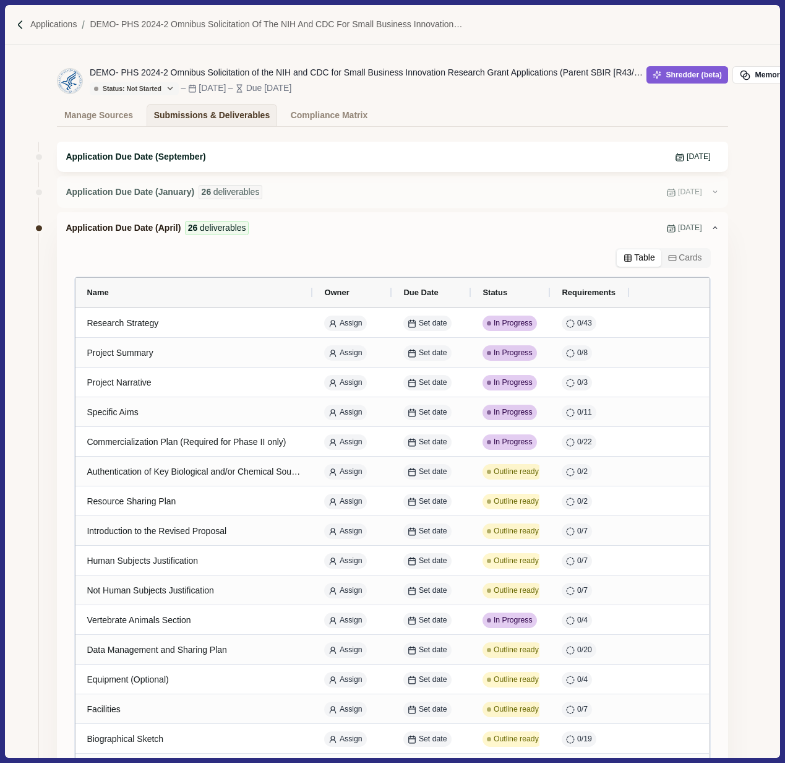
scroll to position [0, 38]
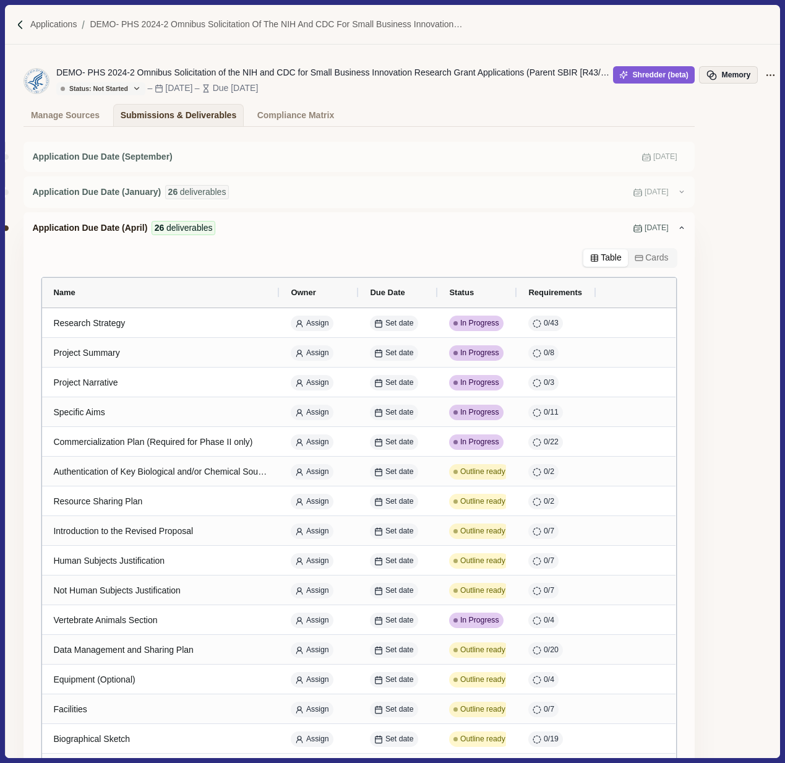
click at [727, 75] on button "Memory" at bounding box center [728, 74] width 58 height 17
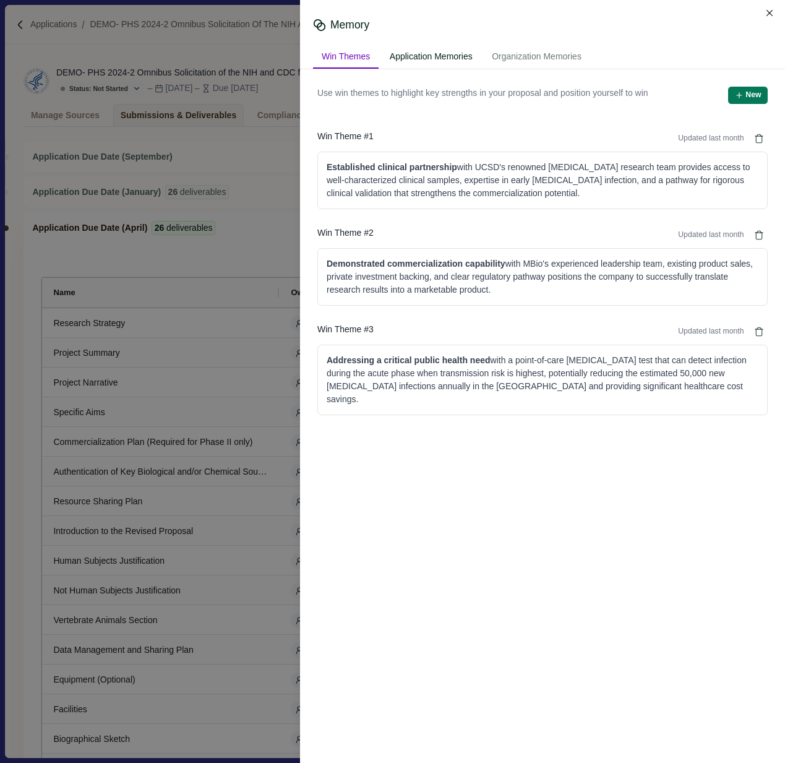
click at [448, 60] on div "Application Memories" at bounding box center [431, 57] width 100 height 23
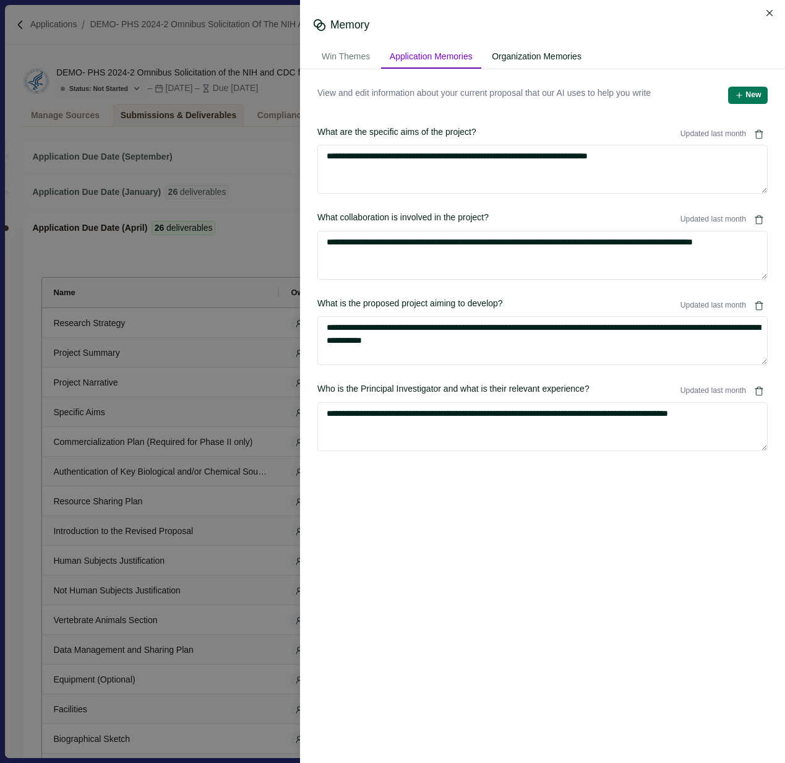
click at [503, 59] on div "Organization Memories" at bounding box center [536, 57] width 107 height 23
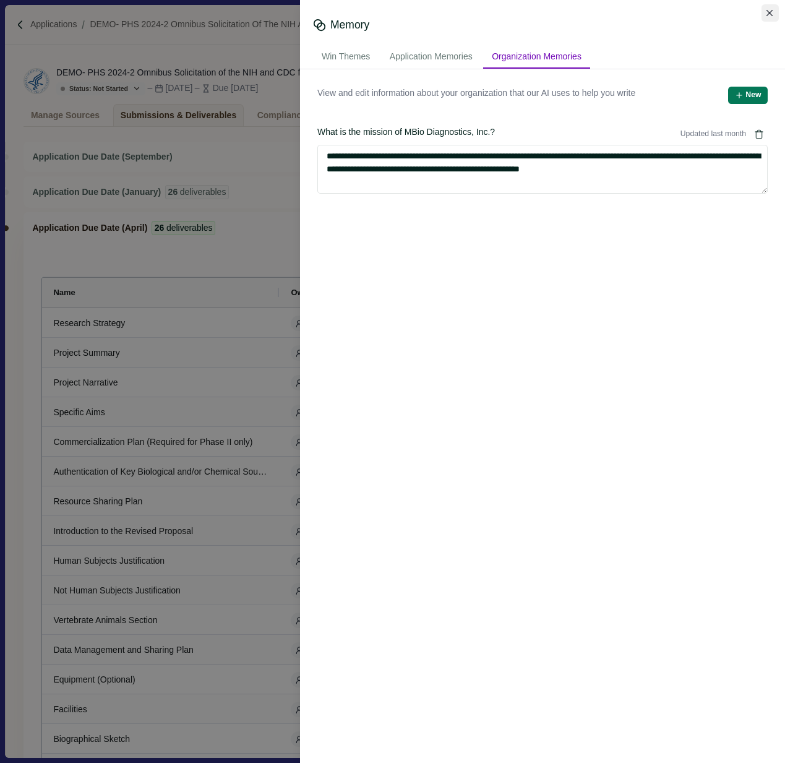
click at [774, 12] on button "Close" at bounding box center [770, 12] width 17 height 17
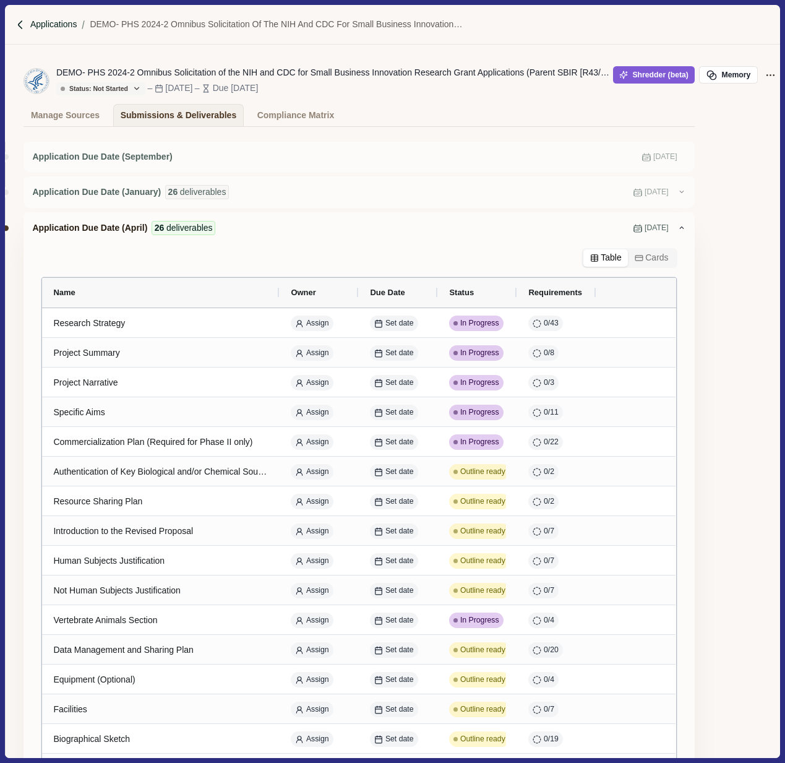
click at [52, 27] on p "Applications" at bounding box center [53, 24] width 47 height 13
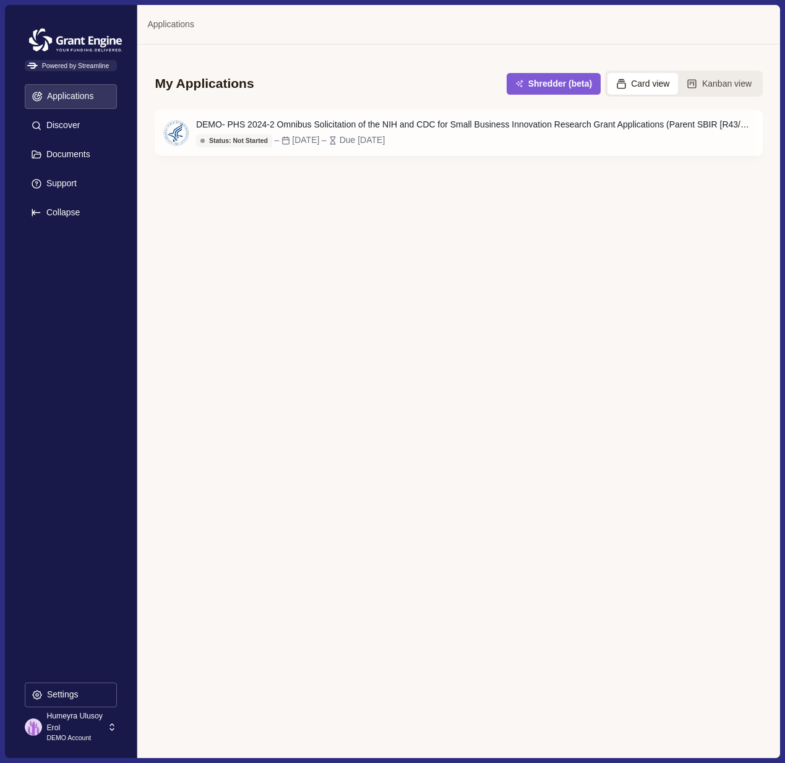
click at [59, 721] on p "Humeyra Ulusoy Erol" at bounding box center [74, 721] width 57 height 23
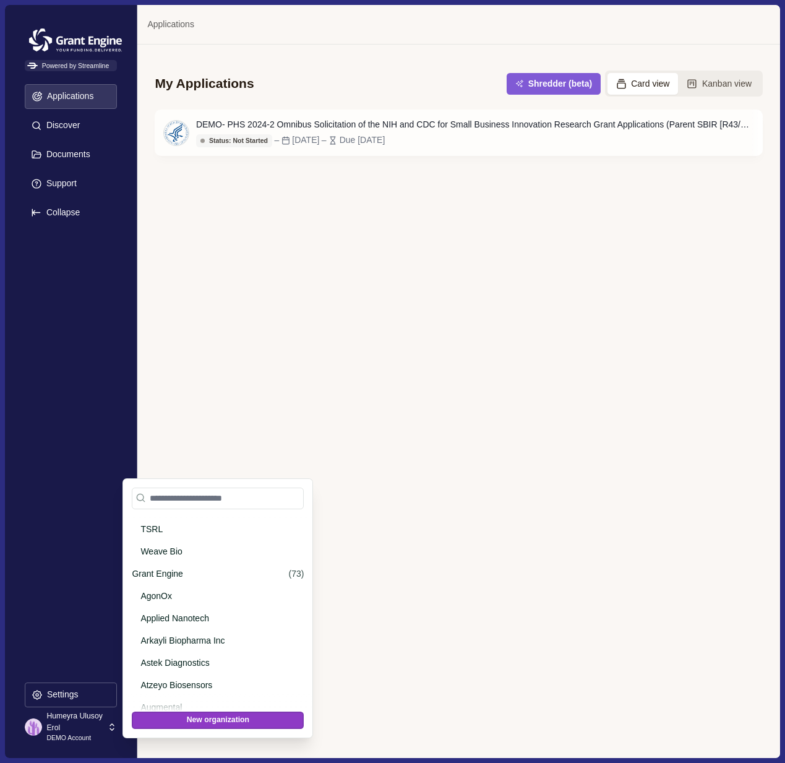
scroll to position [515, 0]
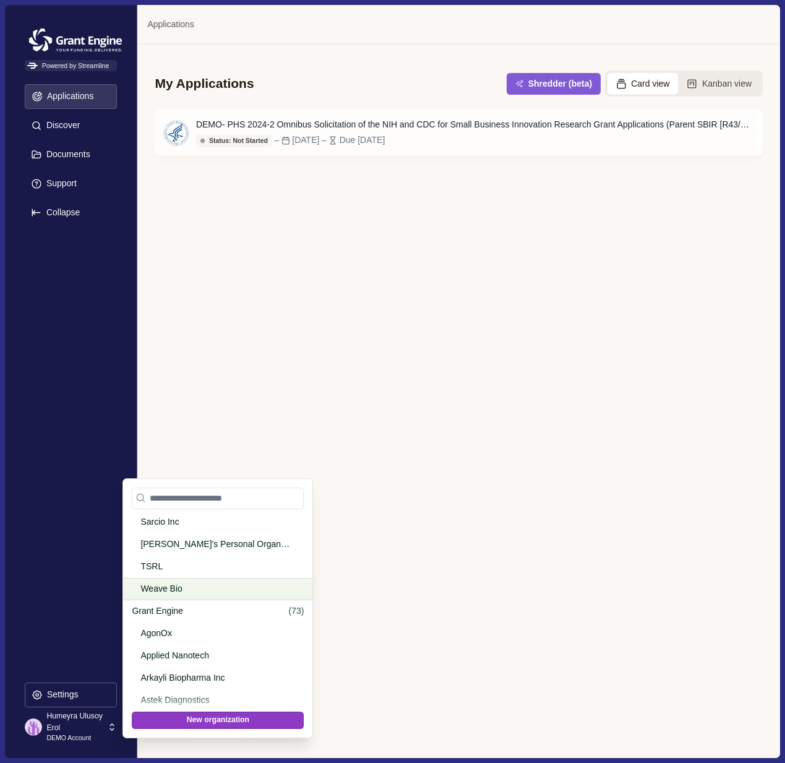
click at [191, 593] on p "Weave Bio" at bounding box center [215, 588] width 150 height 13
